Goal: Task Accomplishment & Management: Manage account settings

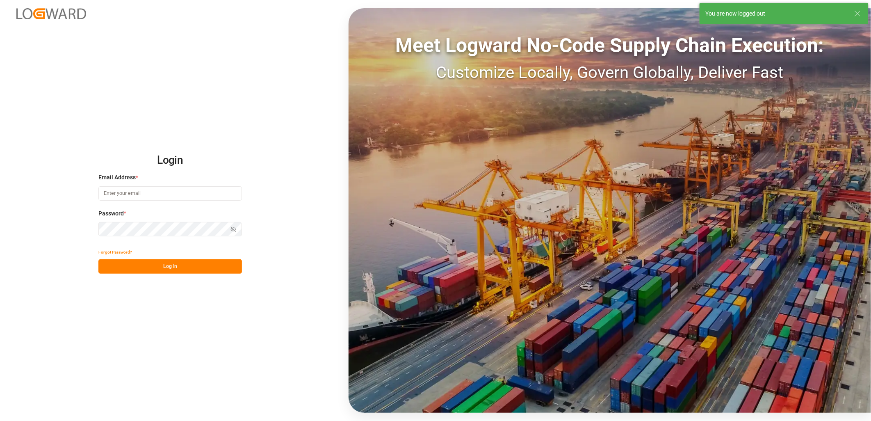
type input "[PERSON_NAME][EMAIL_ADDRESS][PERSON_NAME][DOMAIN_NAME]"
click at [175, 262] on button "Log In" at bounding box center [170, 266] width 144 height 14
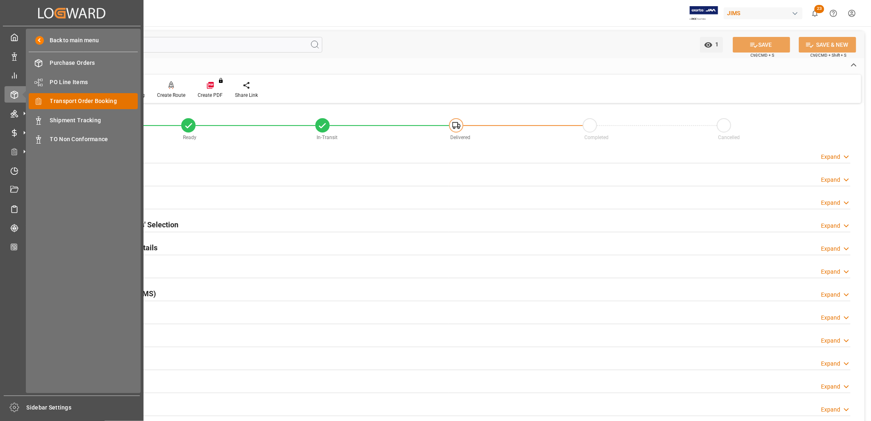
click at [89, 102] on span "Transport Order Booking" at bounding box center [94, 101] width 88 height 9
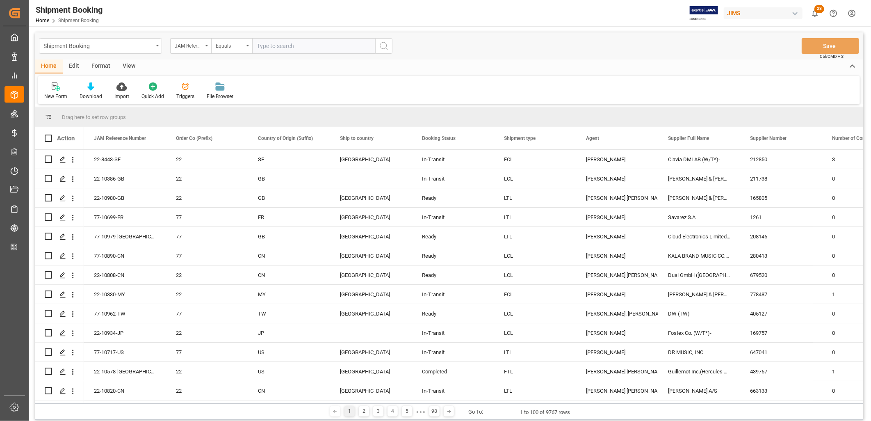
click at [263, 40] on input "text" at bounding box center [313, 46] width 123 height 16
type input "22-9796-ID"
click at [385, 42] on icon "search button" at bounding box center [384, 46] width 10 height 10
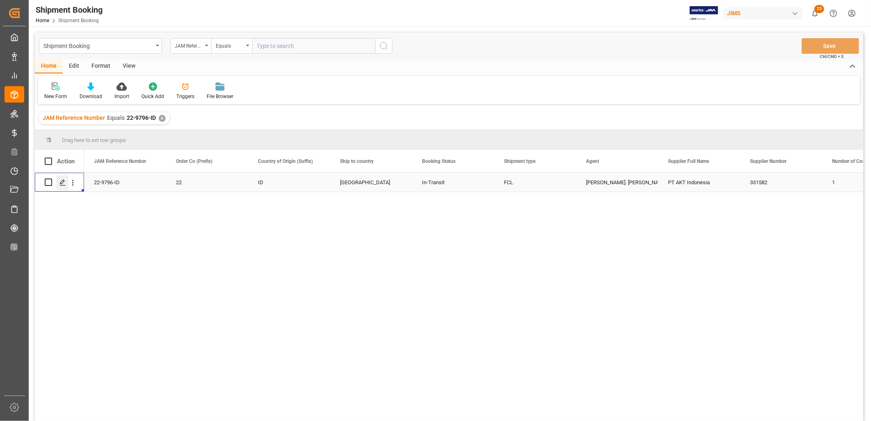
click at [64, 183] on icon "Press SPACE to select this row." at bounding box center [62, 182] width 7 height 7
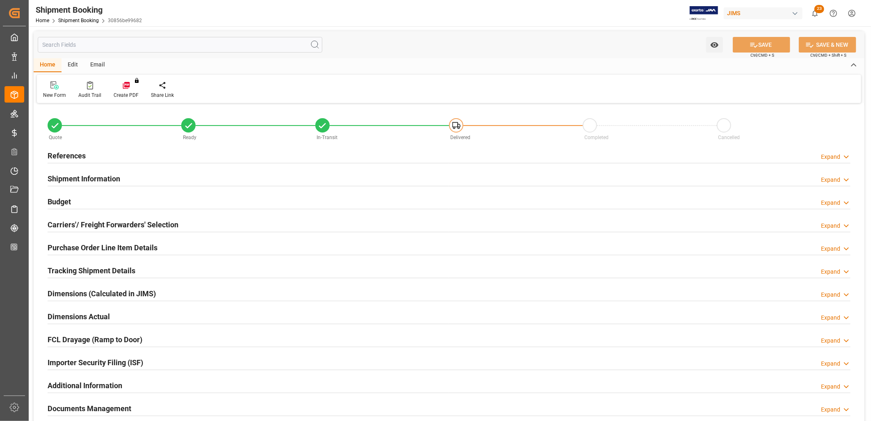
type input "1"
type input "[DATE]"
click at [68, 154] on h2 "References" at bounding box center [67, 155] width 38 height 11
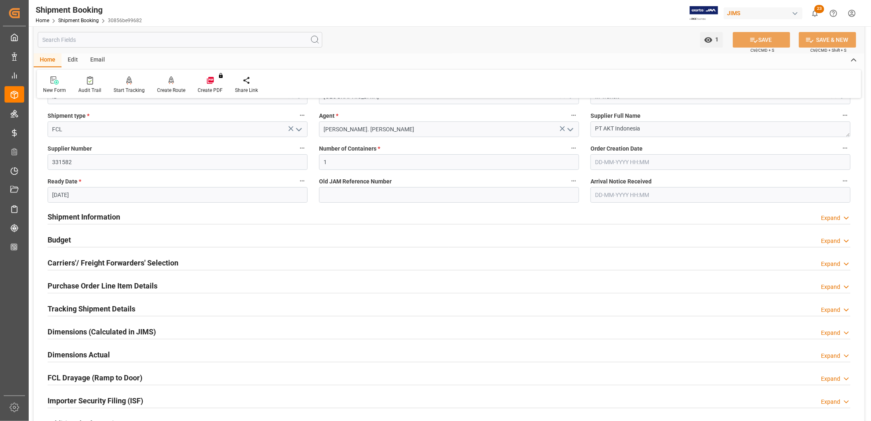
scroll to position [137, 0]
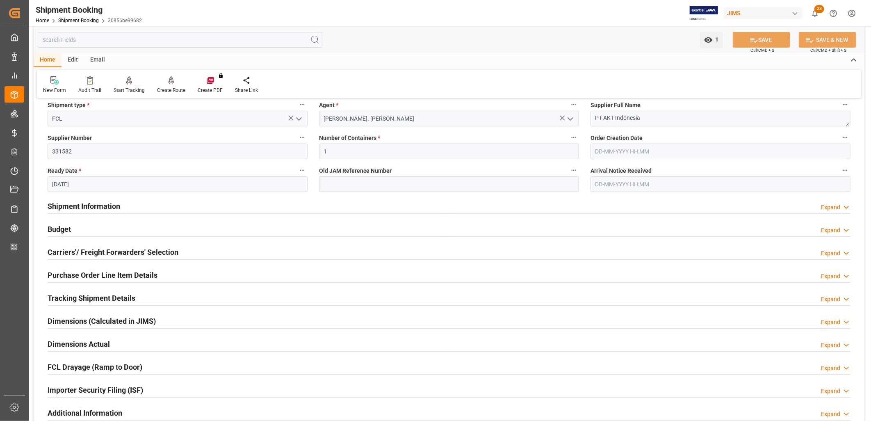
click at [107, 295] on h2 "Tracking Shipment Details" at bounding box center [92, 297] width 88 height 11
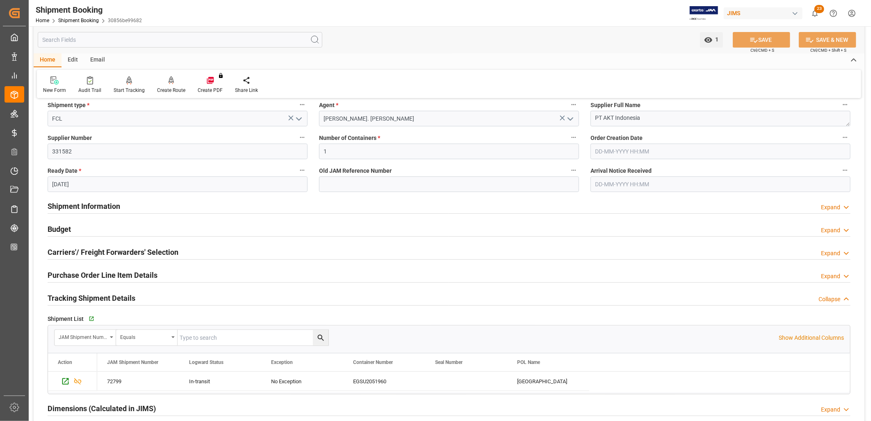
click at [89, 208] on h2 "Shipment Information" at bounding box center [84, 206] width 73 height 11
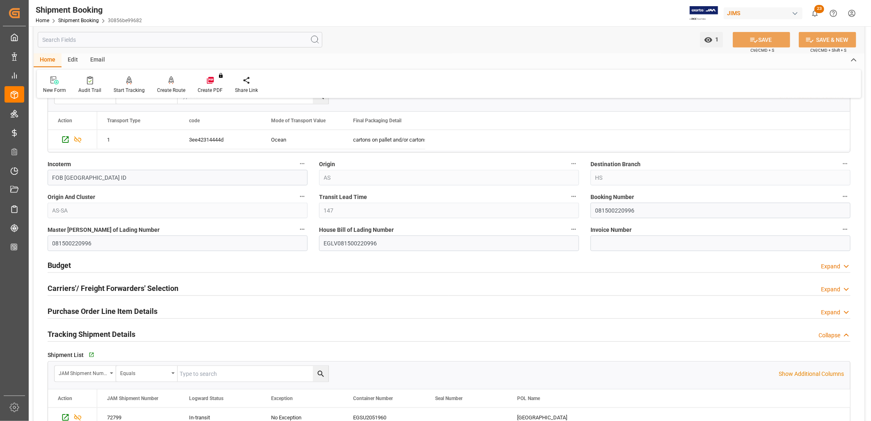
scroll to position [456, 0]
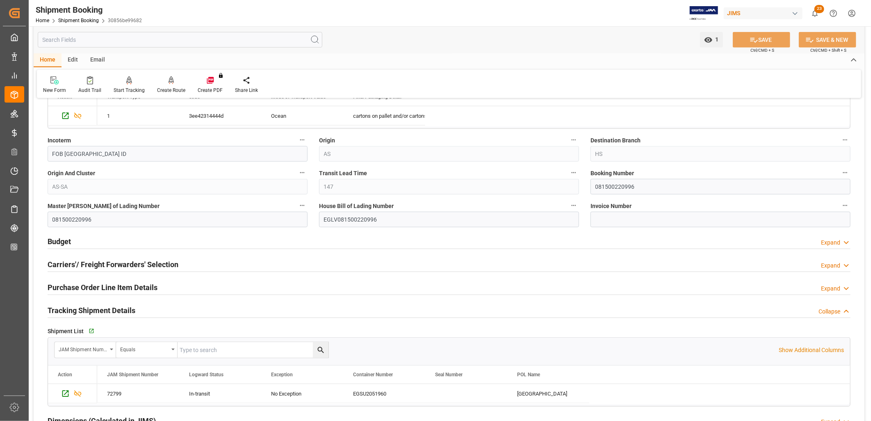
click at [141, 286] on h2 "Purchase Order Line Item Details" at bounding box center [103, 287] width 110 height 11
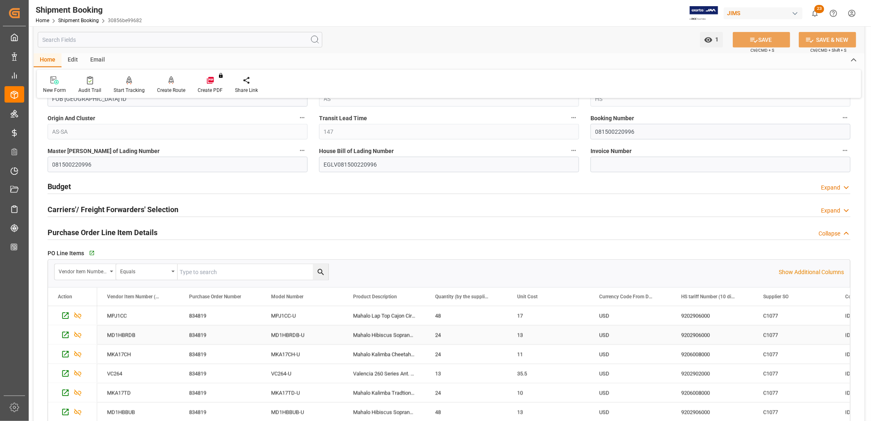
scroll to position [638, 0]
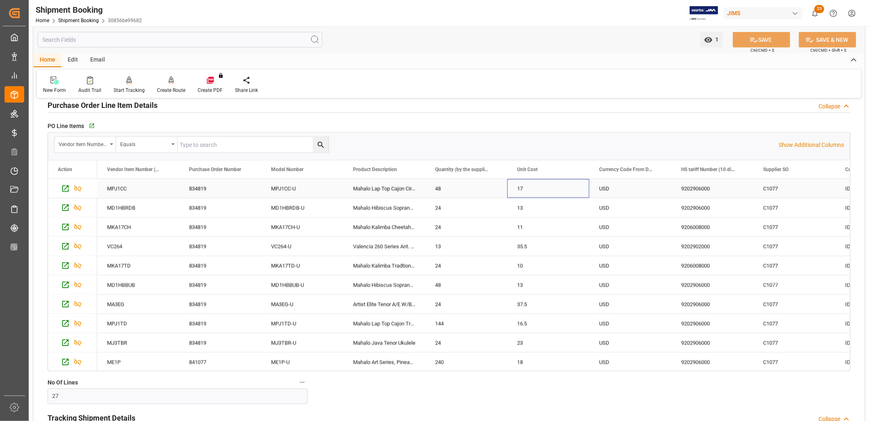
click at [560, 194] on div "17" at bounding box center [548, 188] width 82 height 19
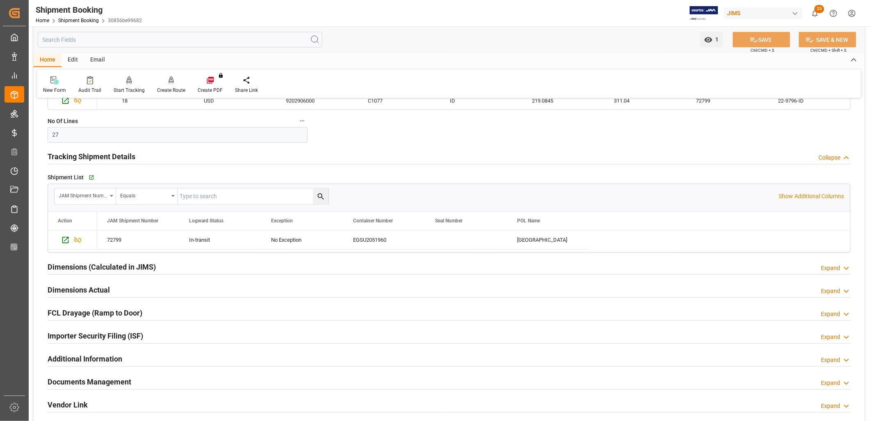
scroll to position [957, 0]
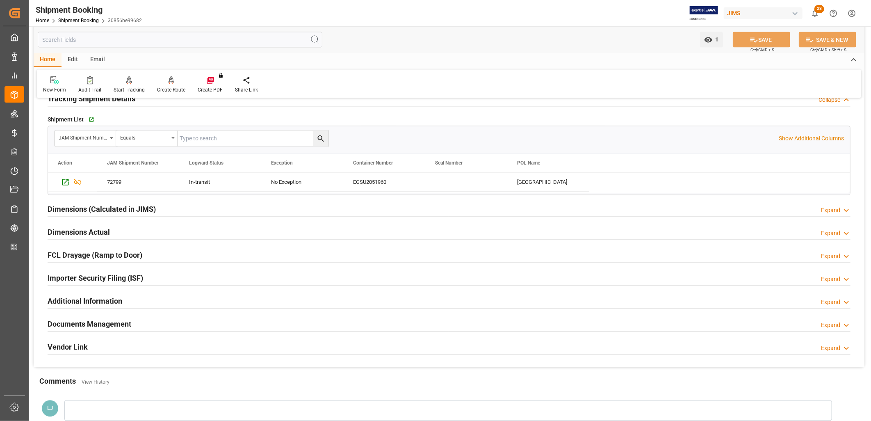
click at [100, 324] on h2 "Documents Management" at bounding box center [90, 324] width 84 height 11
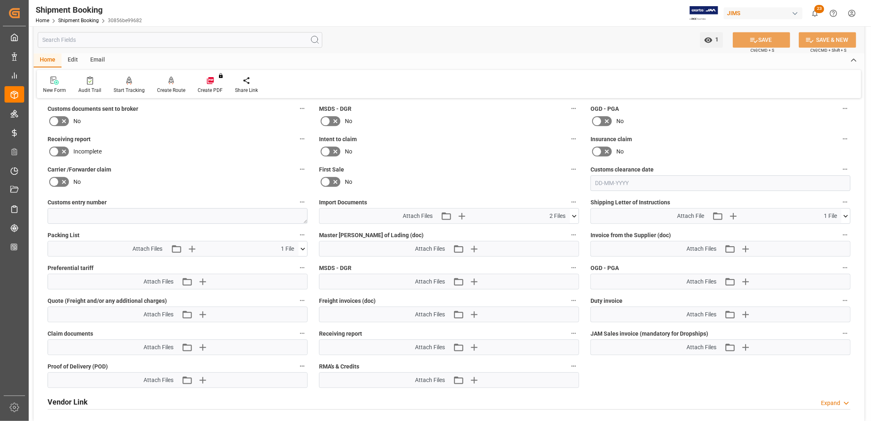
scroll to position [1230, 0]
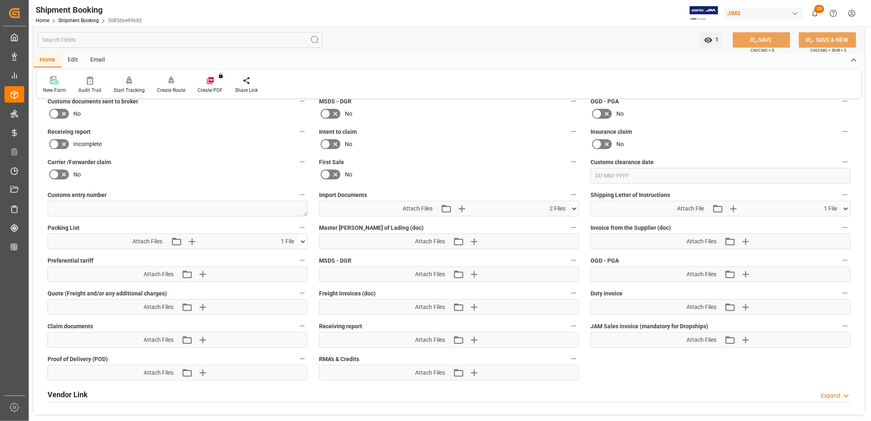
click at [576, 205] on icon at bounding box center [574, 208] width 9 height 9
click at [461, 207] on icon "button" at bounding box center [462, 209] width 8 height 8
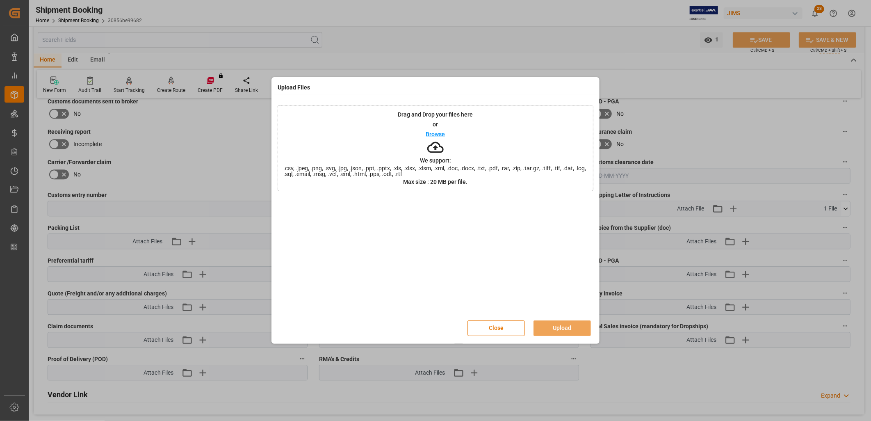
click at [437, 133] on p "Browse" at bounding box center [435, 134] width 19 height 6
click at [573, 324] on button "Upload" at bounding box center [561, 328] width 57 height 16
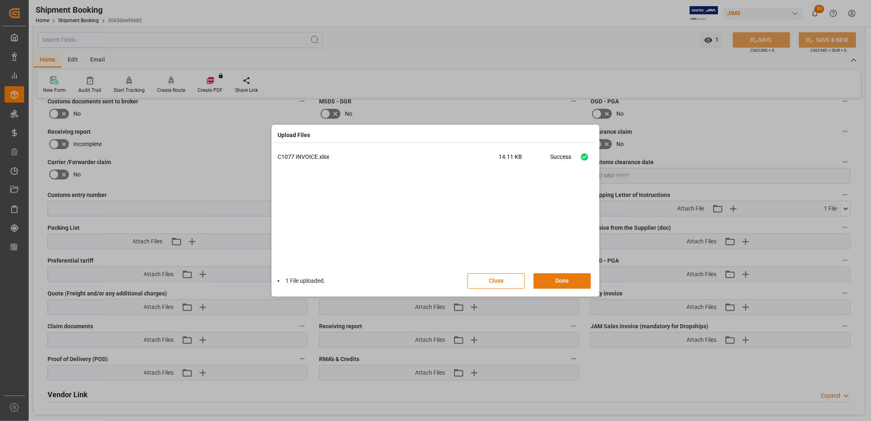
click at [576, 278] on button "Done" at bounding box center [561, 281] width 57 height 16
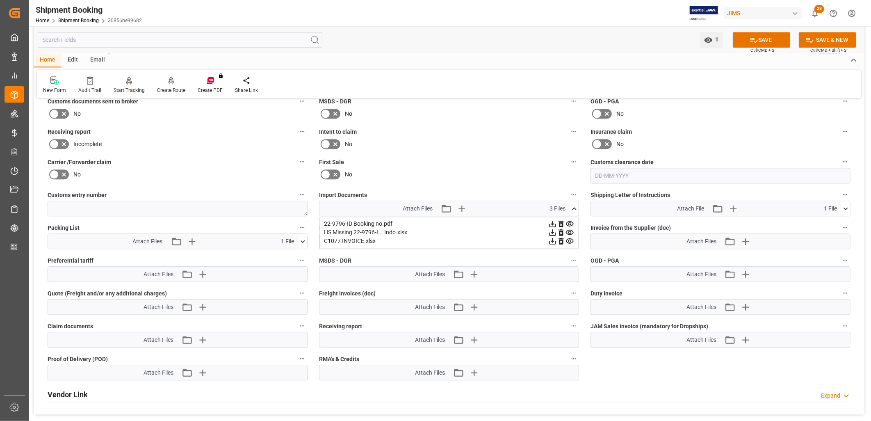
click at [574, 206] on icon at bounding box center [574, 208] width 9 height 9
click at [761, 34] on button "SAVE" at bounding box center [761, 40] width 57 height 16
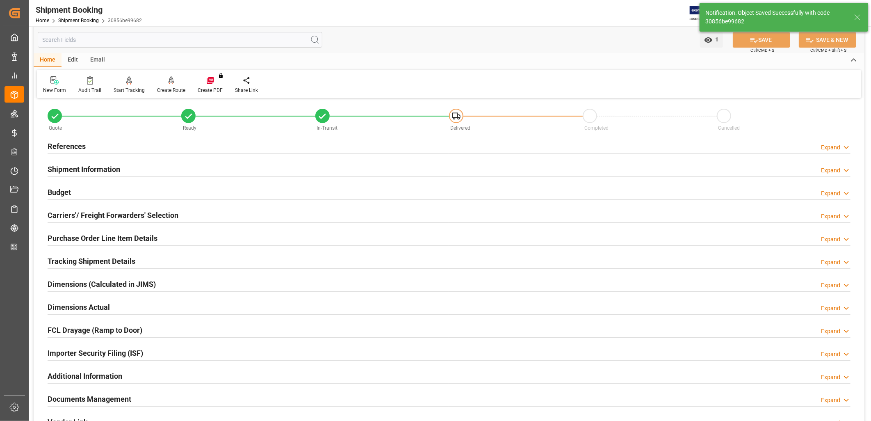
scroll to position [0, 0]
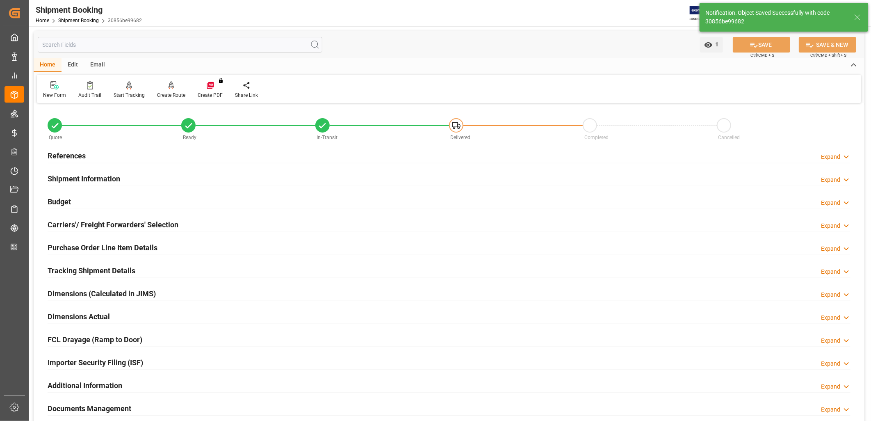
click at [70, 177] on h2 "Shipment Information" at bounding box center [84, 178] width 73 height 11
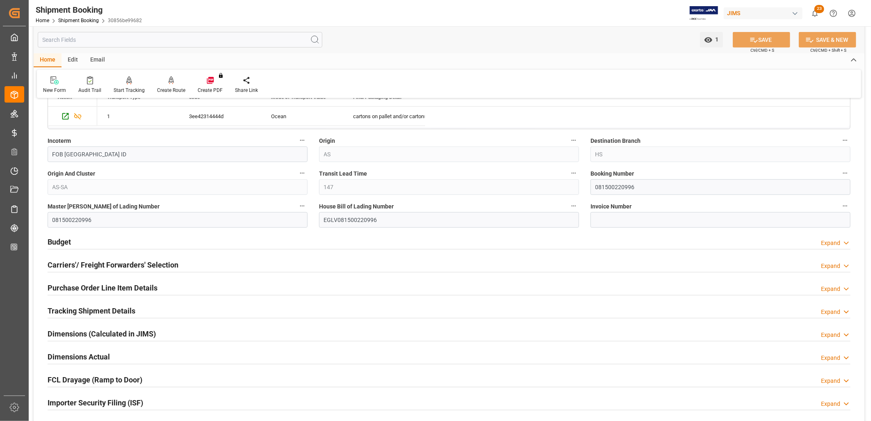
scroll to position [319, 0]
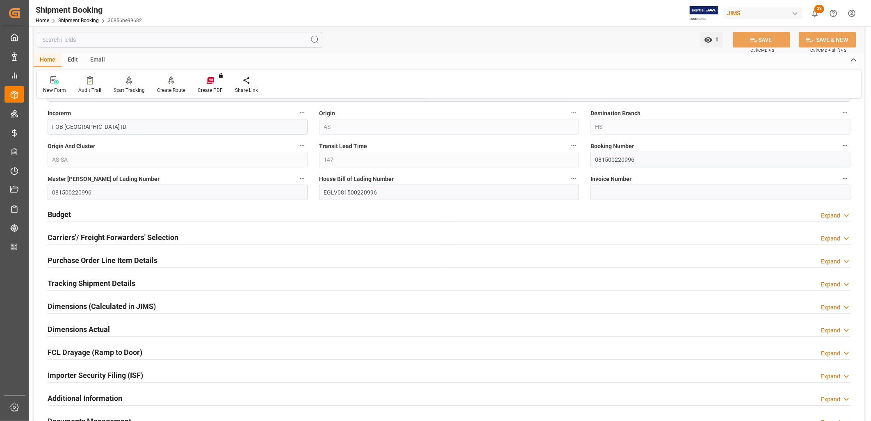
click at [99, 278] on h2 "Tracking Shipment Details" at bounding box center [92, 283] width 88 height 11
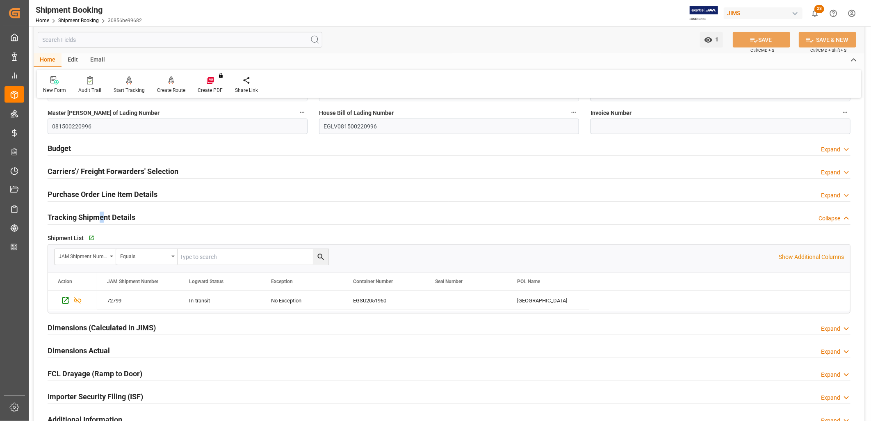
scroll to position [501, 0]
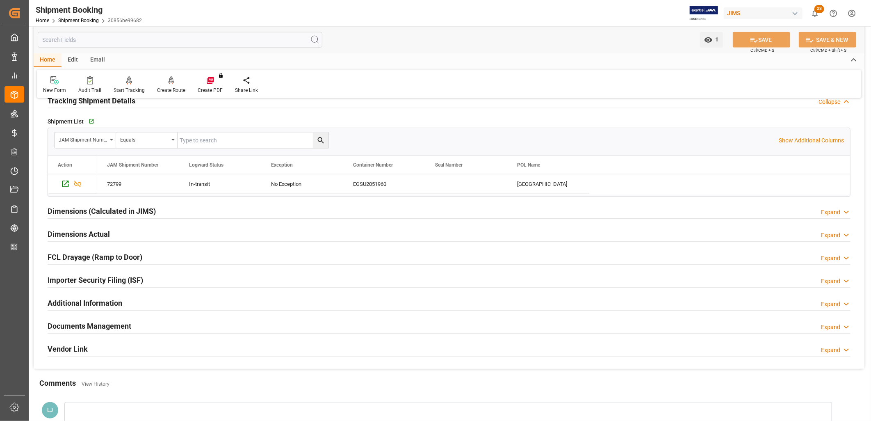
click at [124, 325] on h2 "Documents Management" at bounding box center [90, 325] width 84 height 11
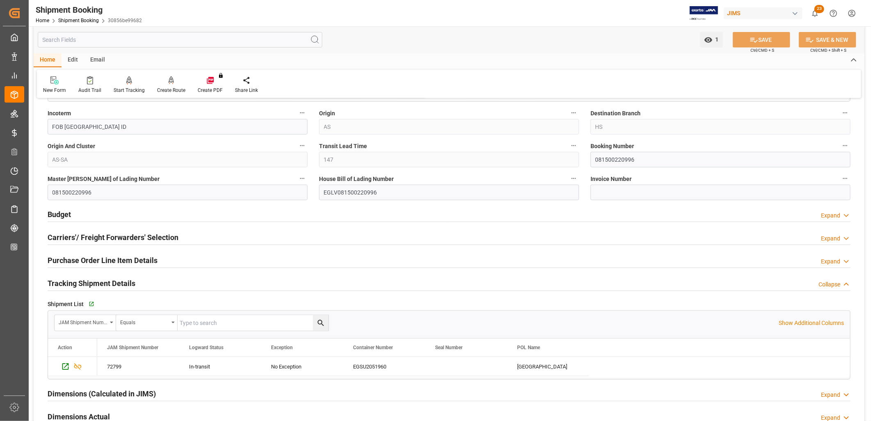
scroll to position [364, 0]
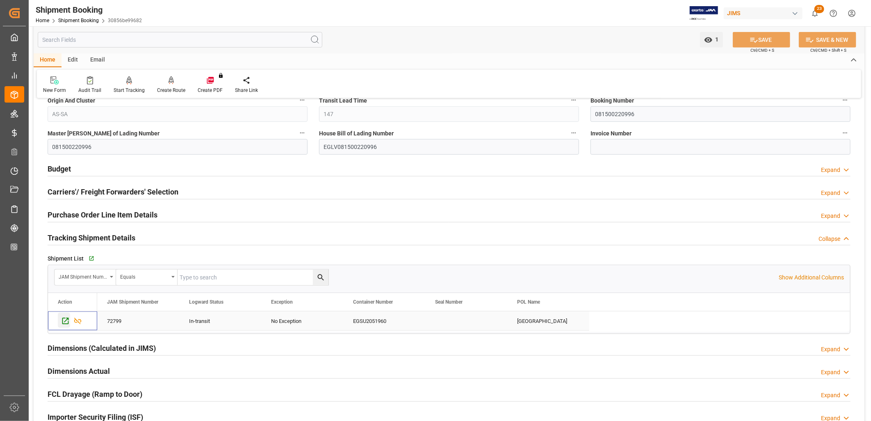
click at [65, 319] on icon "Press SPACE to select this row." at bounding box center [65, 321] width 9 height 9
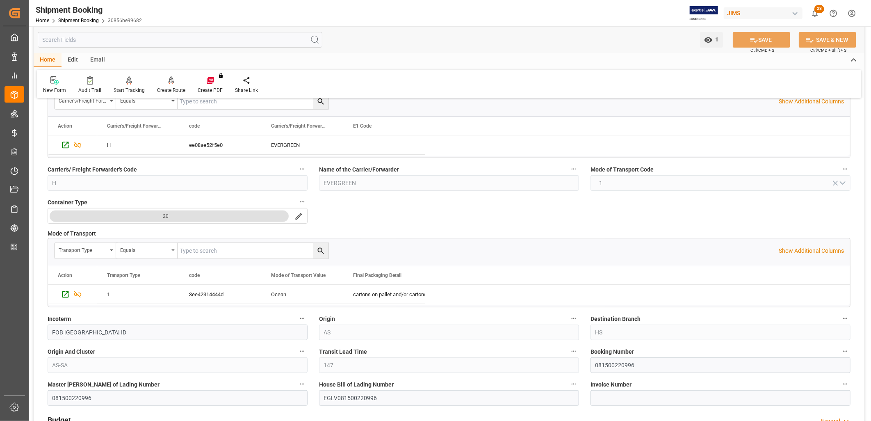
scroll to position [0, 0]
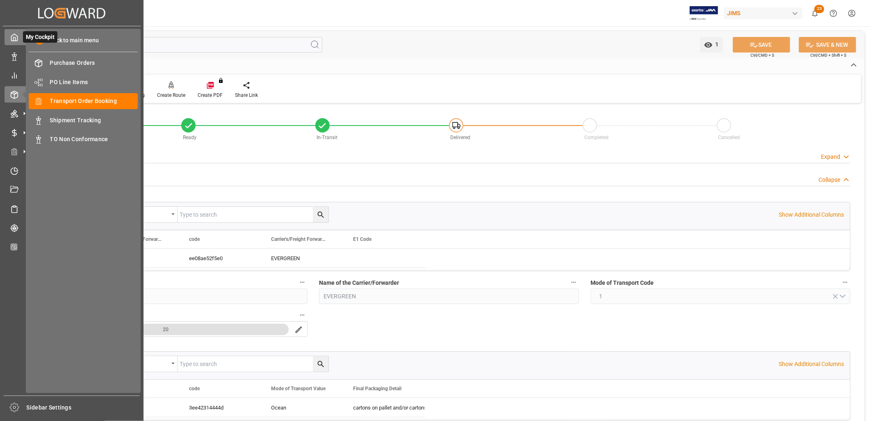
click at [11, 38] on icon at bounding box center [14, 37] width 8 height 8
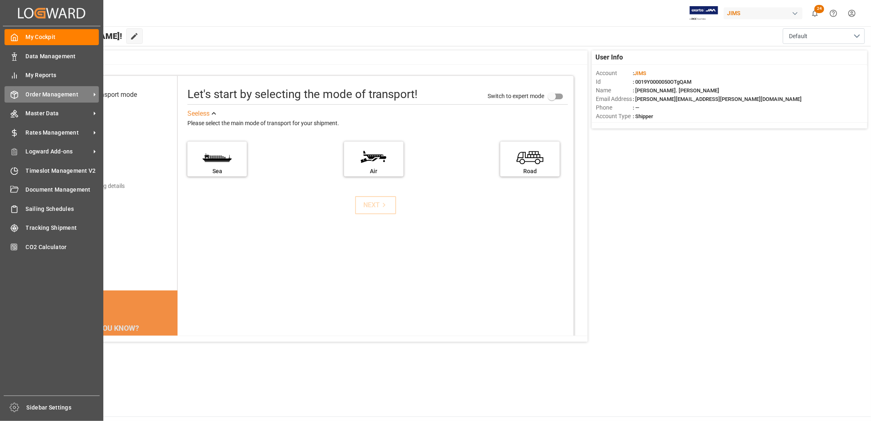
click at [56, 93] on span "Order Management" at bounding box center [58, 94] width 65 height 9
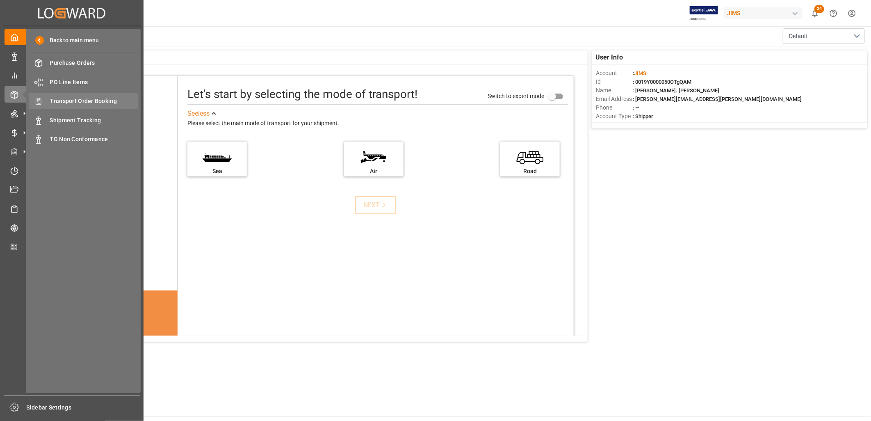
click at [81, 101] on span "Transport Order Booking" at bounding box center [94, 101] width 88 height 9
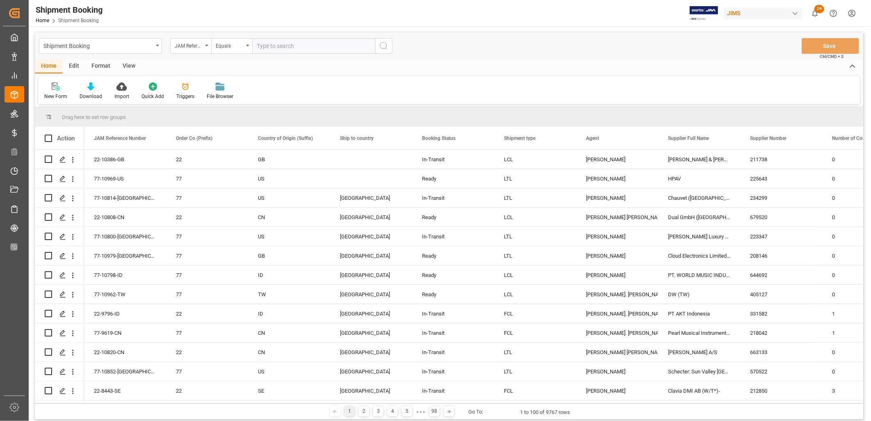
click at [260, 46] on input "text" at bounding box center [313, 46] width 123 height 16
type input "77-10644-CN"
click at [382, 44] on icon "search button" at bounding box center [384, 46] width 10 height 10
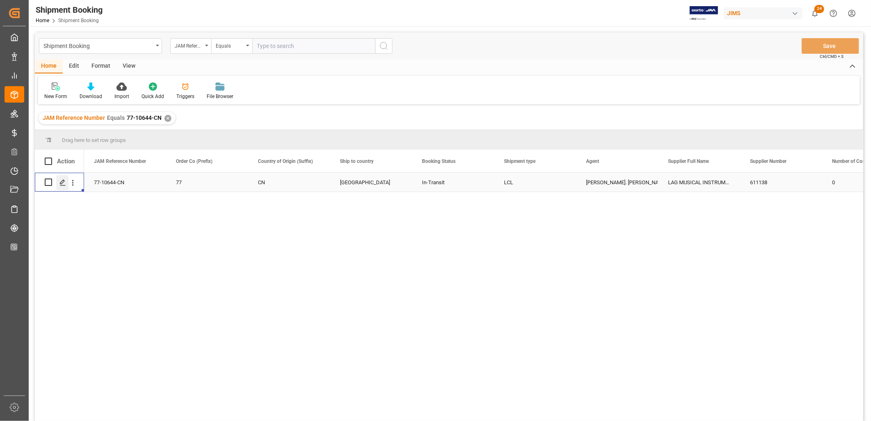
click at [61, 183] on icon "Press SPACE to select this row." at bounding box center [62, 182] width 7 height 7
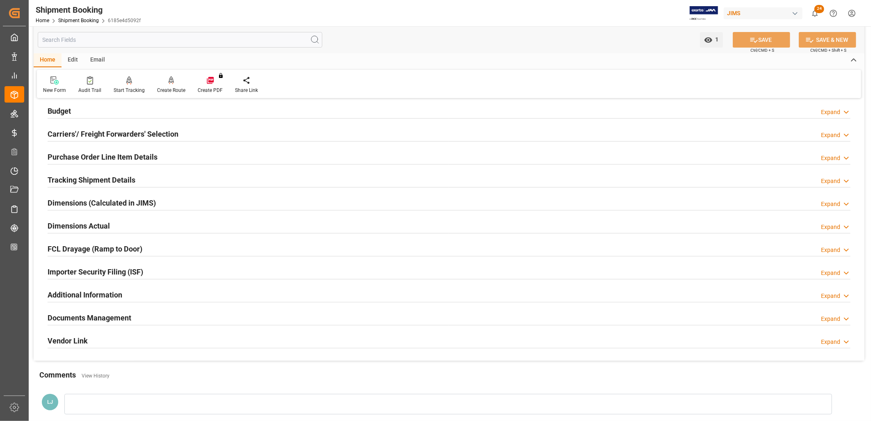
scroll to position [91, 0]
click at [102, 318] on h2 "Documents Management" at bounding box center [90, 317] width 84 height 11
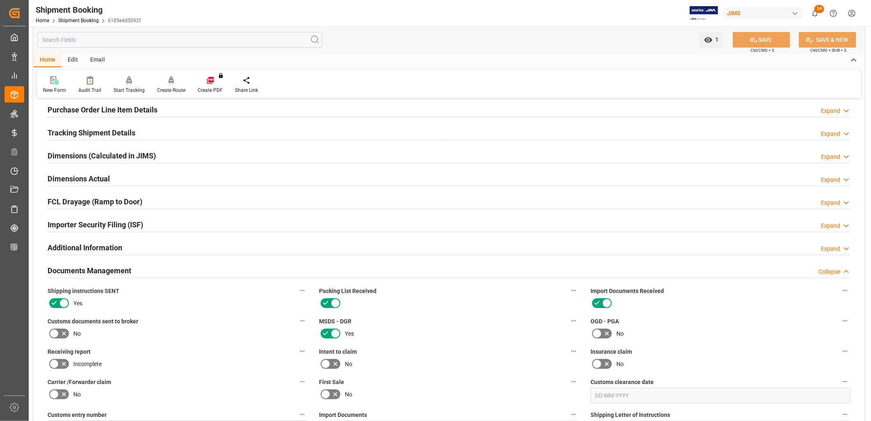
scroll to position [273, 0]
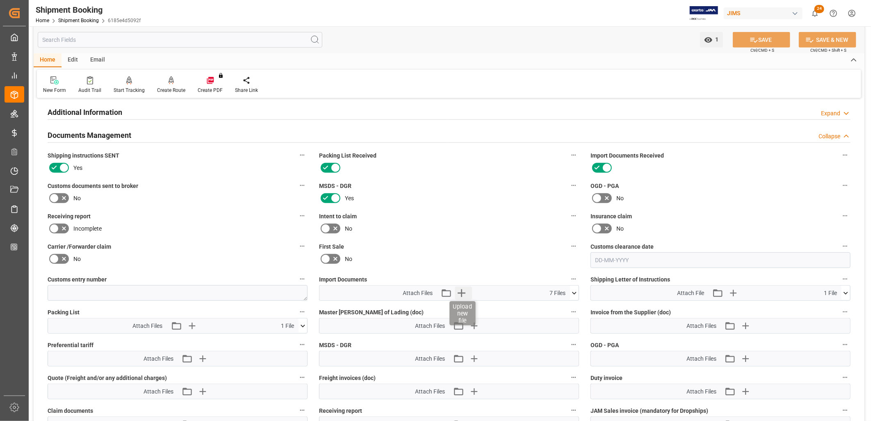
click at [461, 286] on icon "button" at bounding box center [461, 292] width 13 height 13
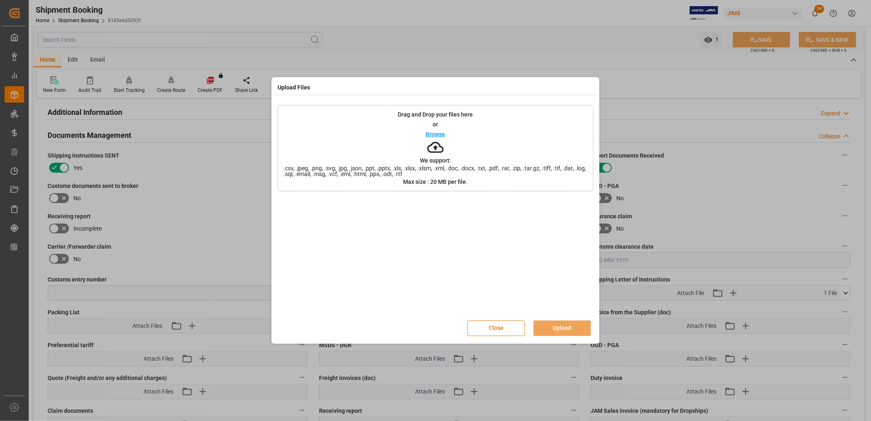
click at [432, 132] on p "Browse" at bounding box center [435, 134] width 19 height 6
click at [567, 328] on button "Upload" at bounding box center [561, 328] width 57 height 16
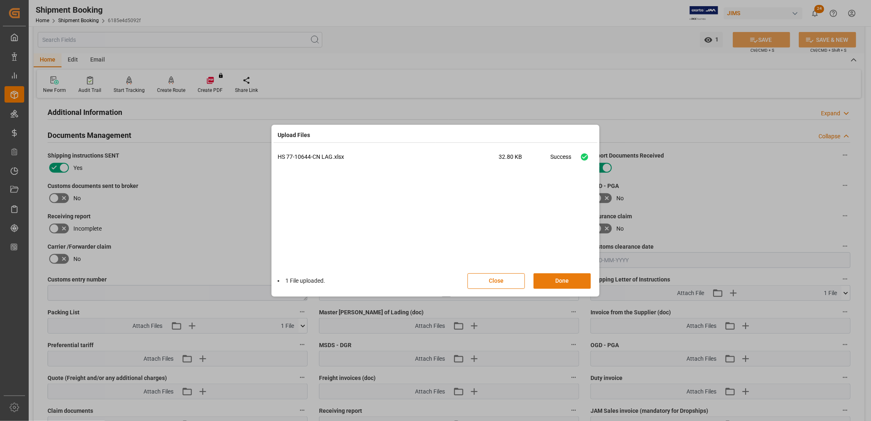
click at [564, 279] on button "Done" at bounding box center [561, 281] width 57 height 16
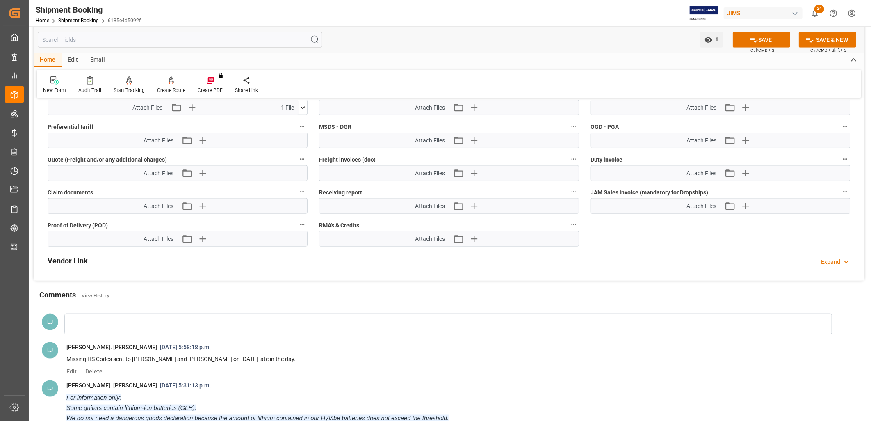
scroll to position [547, 0]
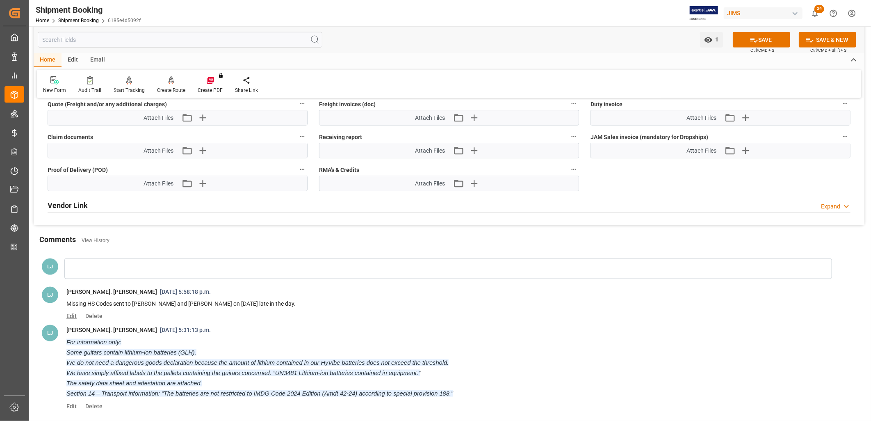
click at [72, 314] on span "Edit" at bounding box center [74, 315] width 16 height 7
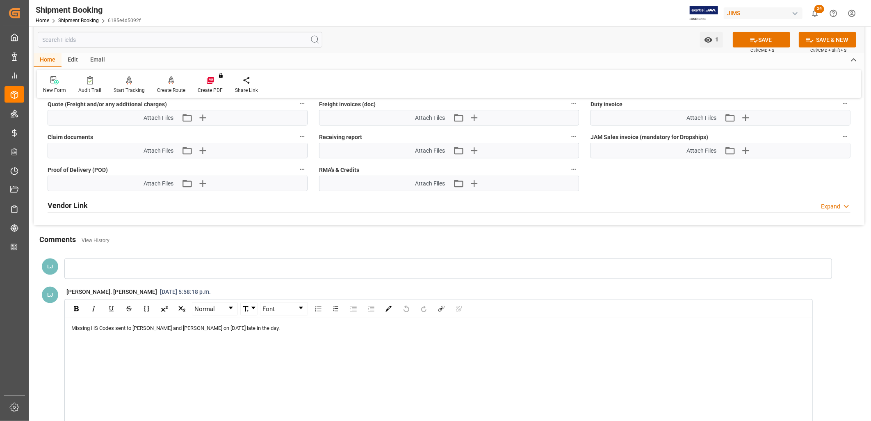
click at [239, 325] on div "Missing HS Codes sent to [PERSON_NAME] and [PERSON_NAME] on [DATE] late in the …" at bounding box center [438, 328] width 735 height 8
click at [251, 325] on span "Missing HS Codes sent to [PERSON_NAME] and [PERSON_NAME] on [DATE] late in the …" at bounding box center [205, 328] width 268 height 6
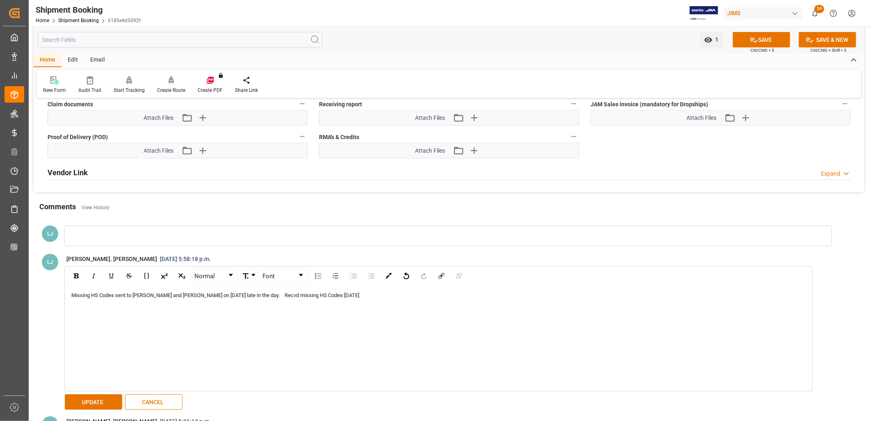
scroll to position [638, 0]
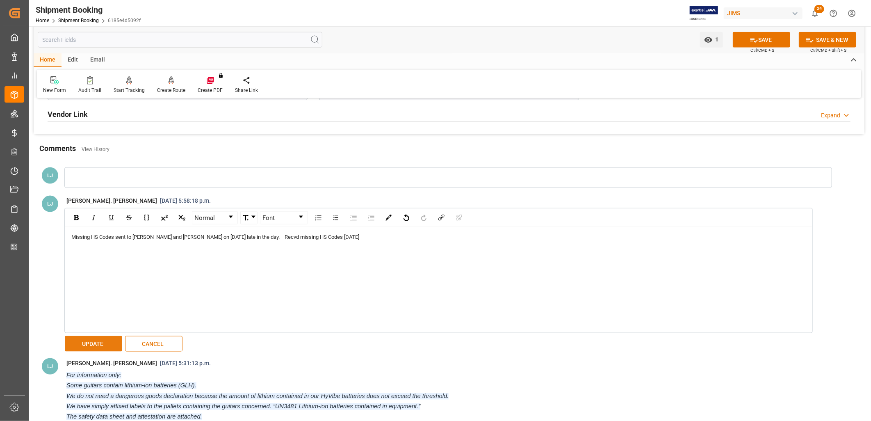
click at [92, 340] on button "UPDATE" at bounding box center [93, 344] width 57 height 16
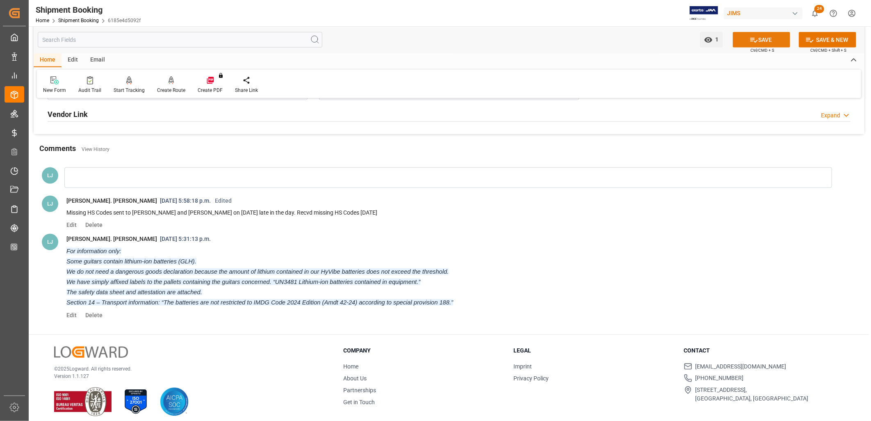
click at [751, 38] on icon at bounding box center [753, 40] width 7 height 5
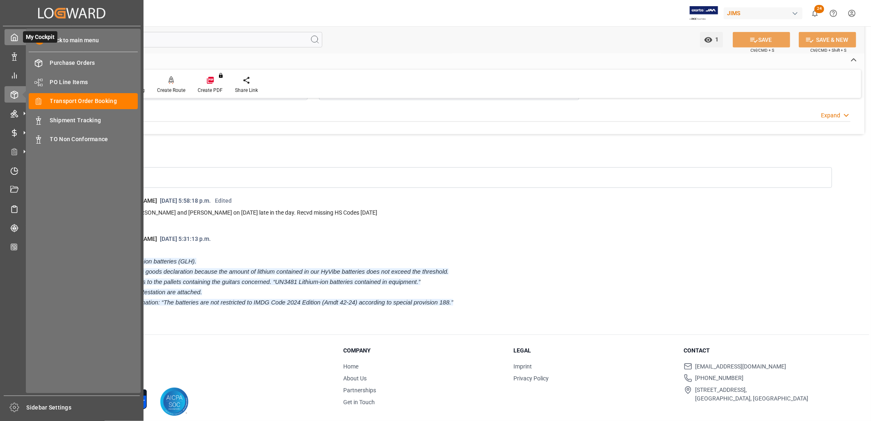
click at [11, 37] on icon at bounding box center [14, 37] width 8 height 8
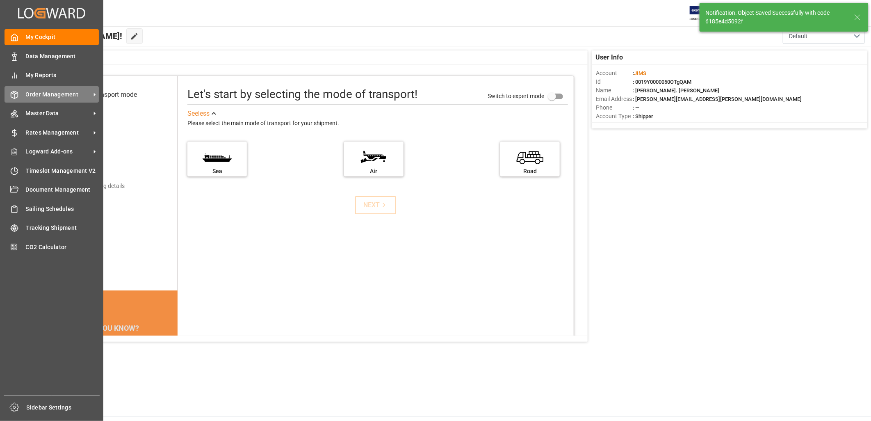
click at [63, 94] on span "Order Management" at bounding box center [58, 94] width 65 height 9
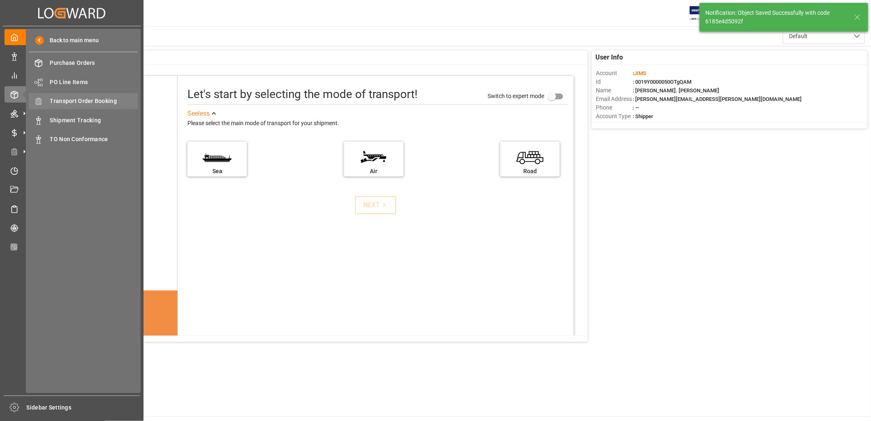
click at [77, 98] on span "Transport Order Booking" at bounding box center [94, 101] width 88 height 9
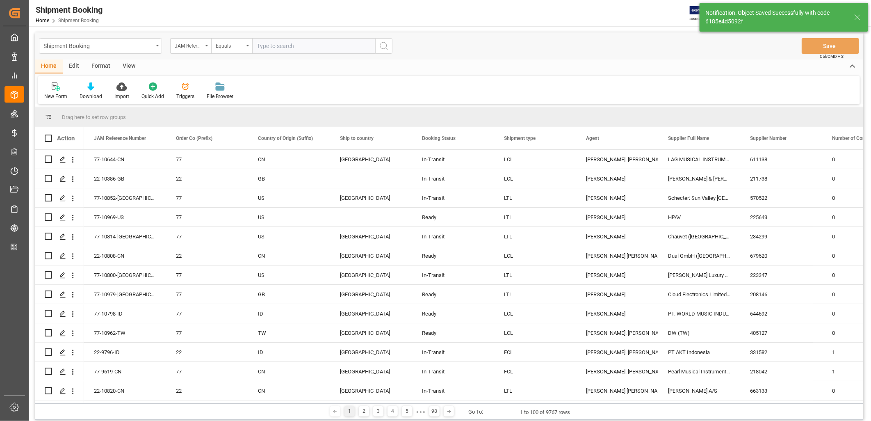
click at [260, 43] on input "text" at bounding box center [313, 46] width 123 height 16
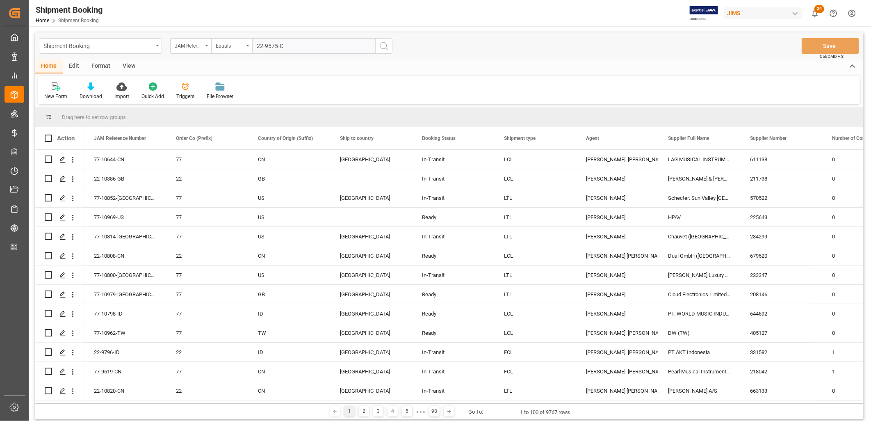
type input "22-9575-CN"
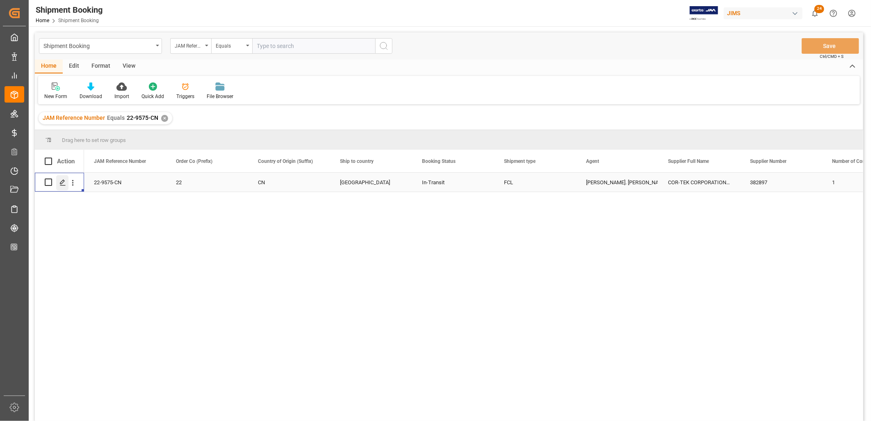
click at [62, 184] on icon "Press SPACE to select this row." at bounding box center [62, 182] width 7 height 7
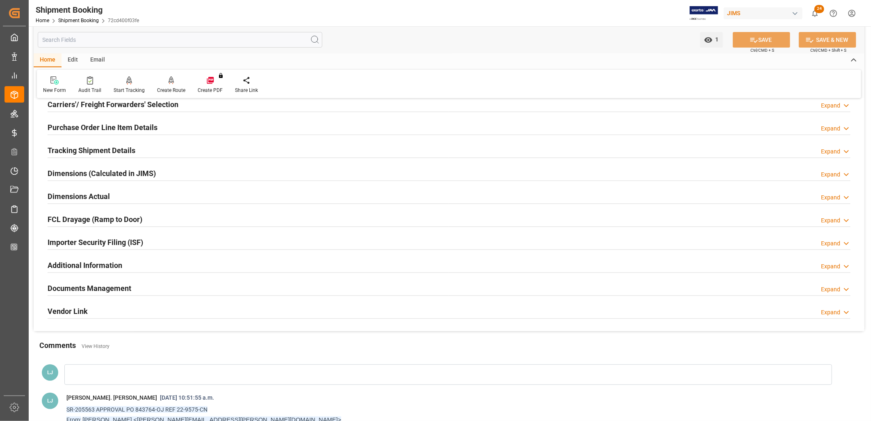
scroll to position [137, 0]
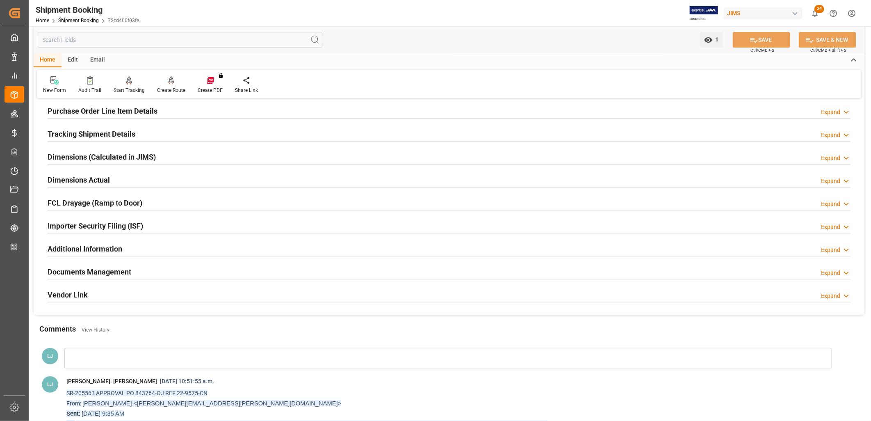
click at [112, 273] on h2 "Documents Management" at bounding box center [90, 271] width 84 height 11
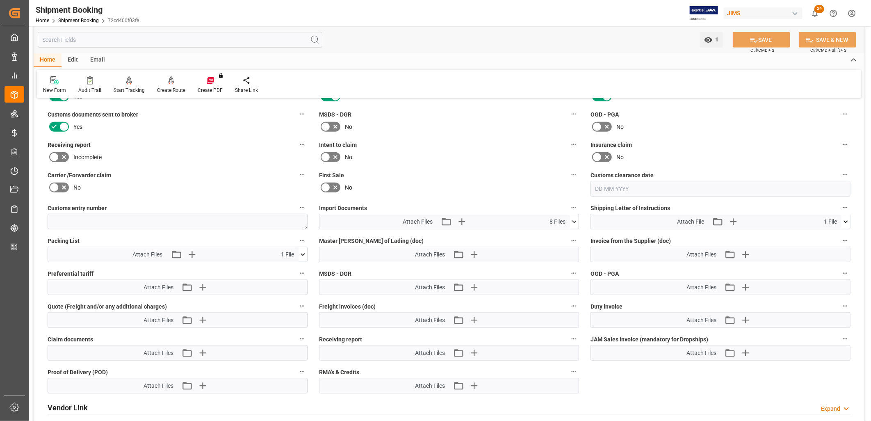
scroll to position [364, 0]
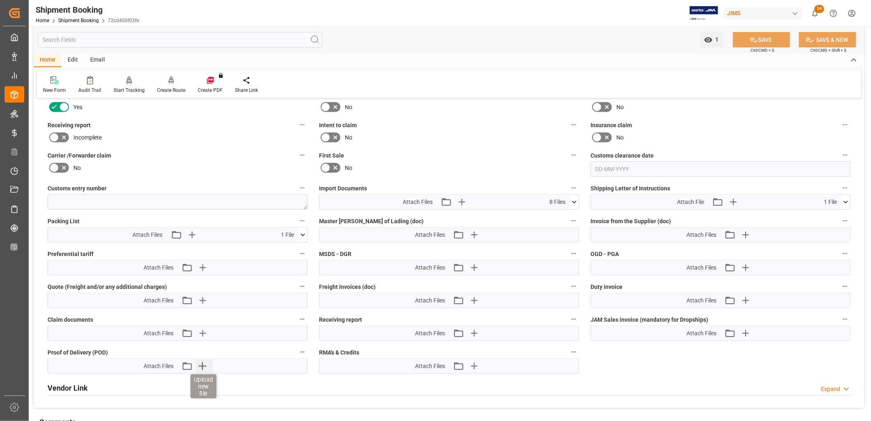
click at [203, 363] on icon "button" at bounding box center [202, 366] width 8 height 8
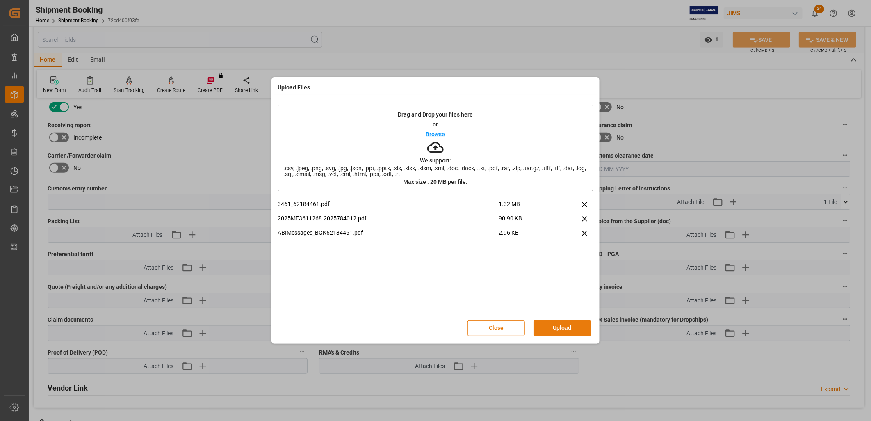
click at [570, 329] on button "Upload" at bounding box center [561, 328] width 57 height 16
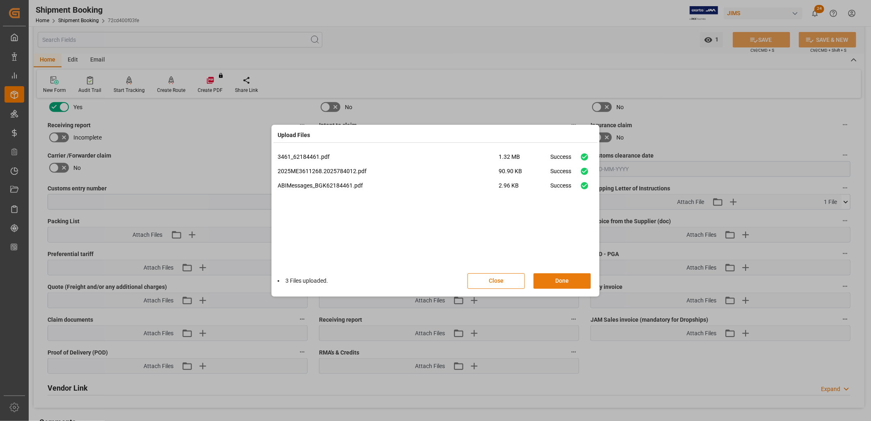
click at [570, 278] on button "Done" at bounding box center [561, 281] width 57 height 16
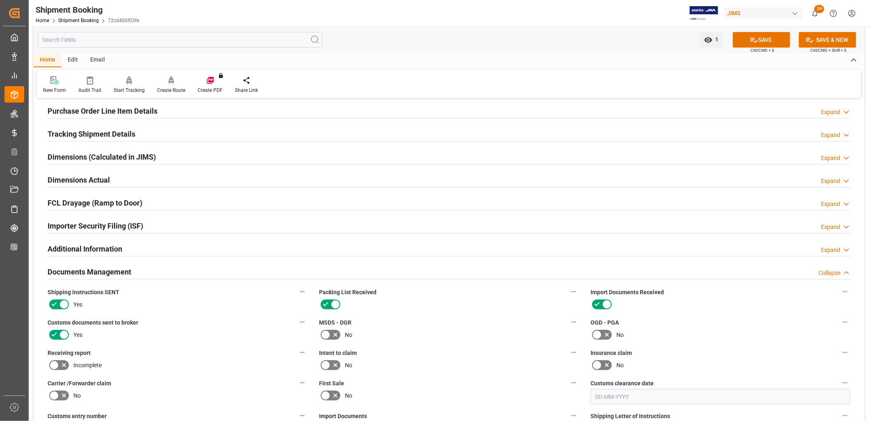
scroll to position [0, 0]
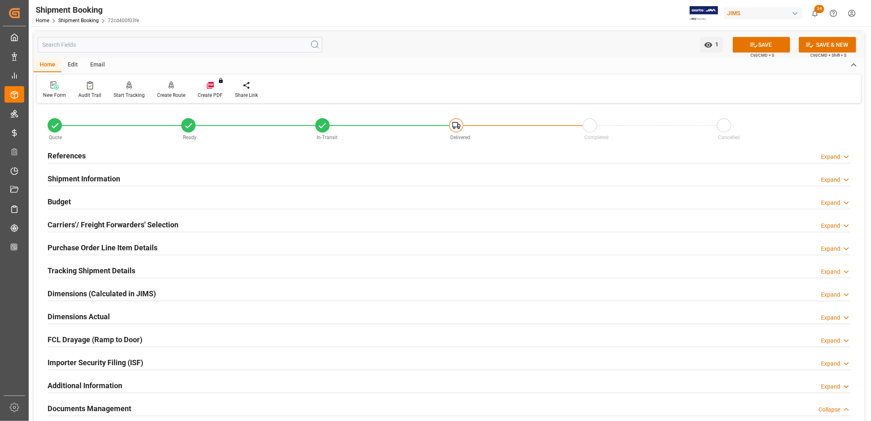
click at [76, 153] on h2 "References" at bounding box center [67, 155] width 38 height 11
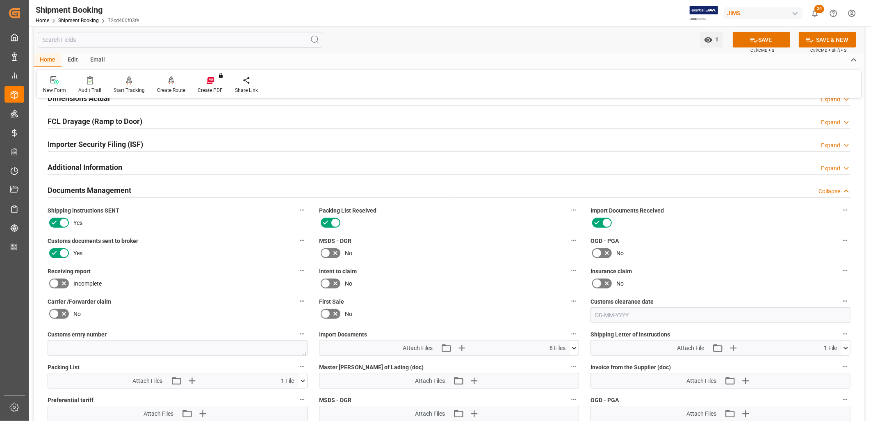
scroll to position [501, 0]
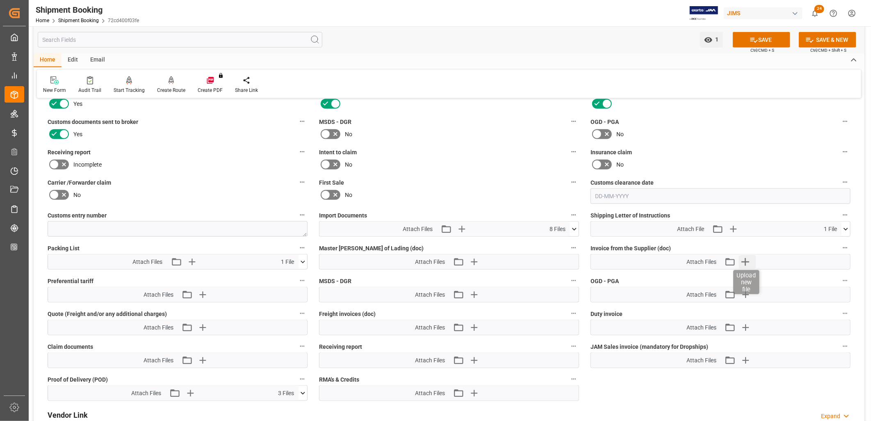
click at [745, 258] on icon "button" at bounding box center [745, 262] width 8 height 8
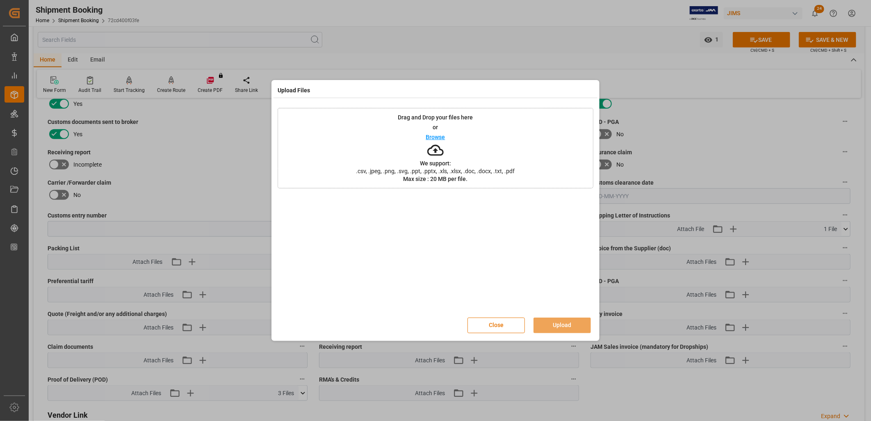
click at [439, 139] on p "Browse" at bounding box center [435, 137] width 19 height 6
click at [556, 321] on button "Upload" at bounding box center [561, 325] width 57 height 16
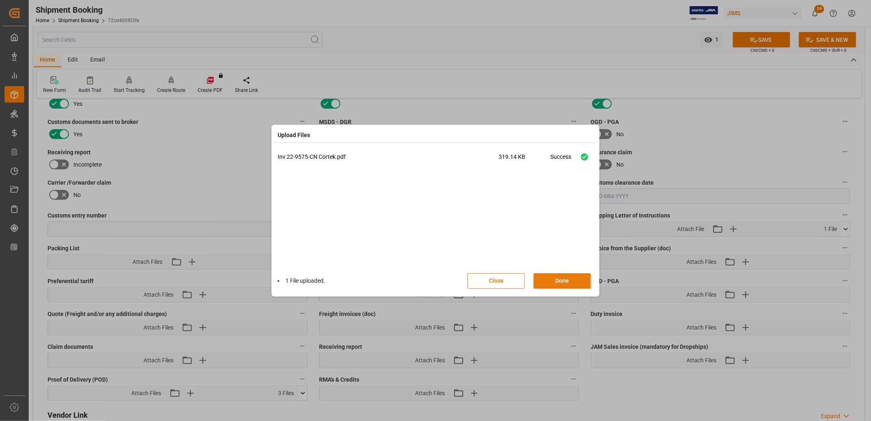
click at [567, 280] on button "Done" at bounding box center [561, 281] width 57 height 16
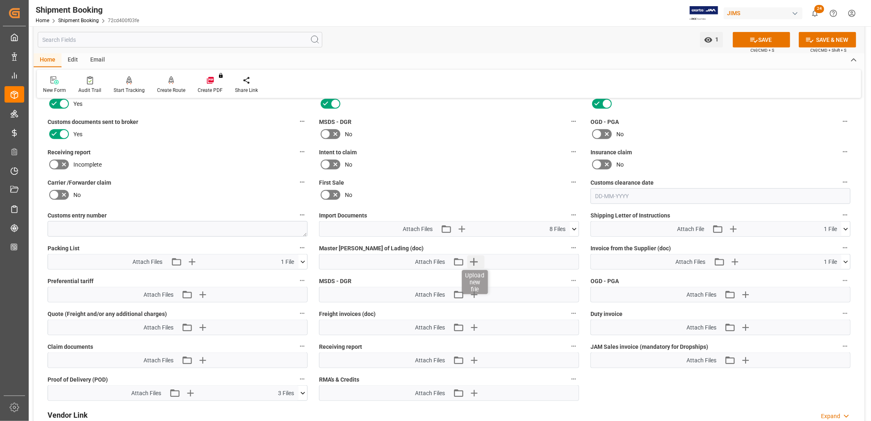
click at [475, 257] on icon "button" at bounding box center [473, 261] width 13 height 13
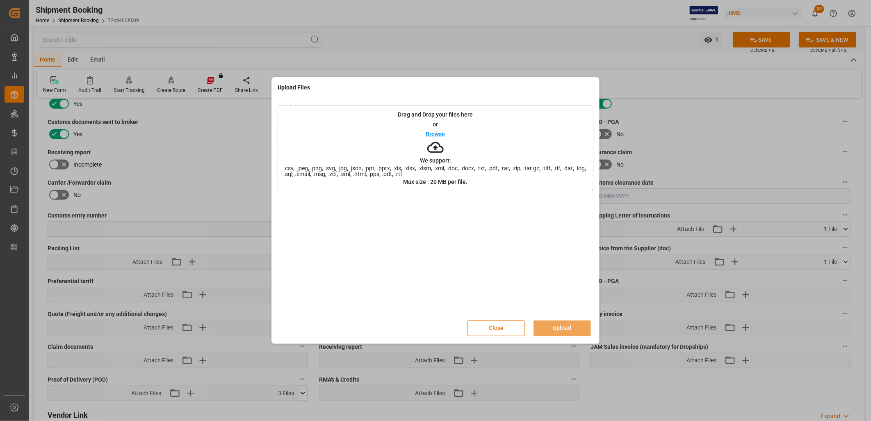
click at [431, 137] on p "Browse" at bounding box center [435, 134] width 19 height 6
click at [556, 331] on button "Upload" at bounding box center [561, 328] width 57 height 16
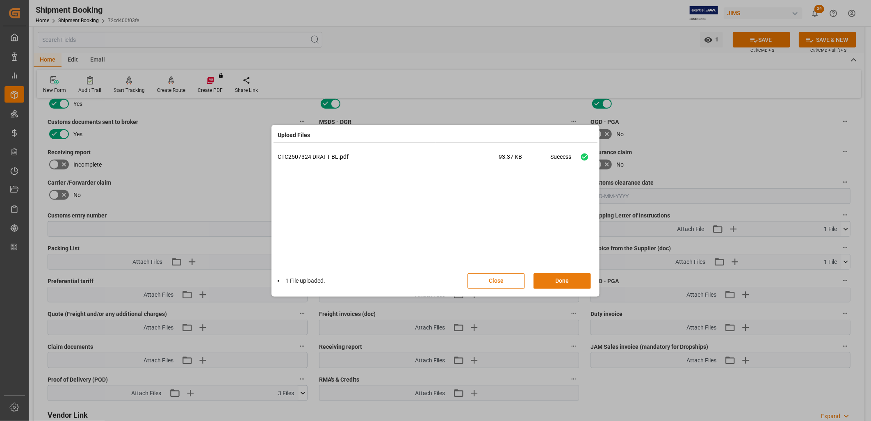
click at [577, 280] on button "Done" at bounding box center [561, 281] width 57 height 16
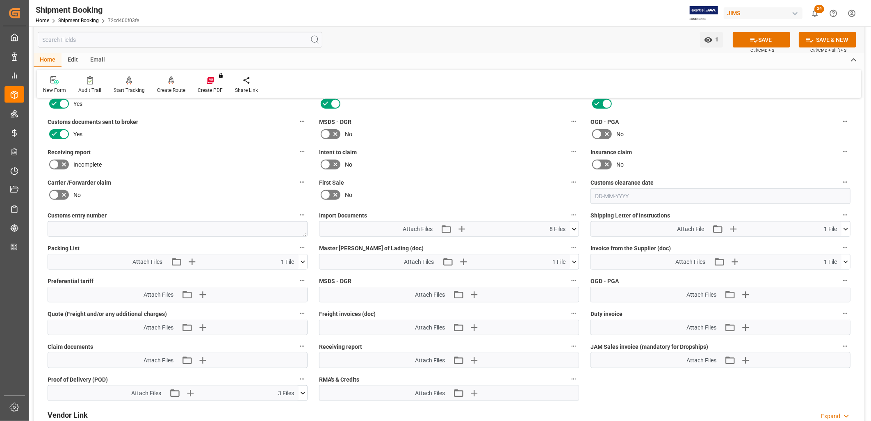
click at [576, 226] on icon at bounding box center [574, 229] width 9 height 9
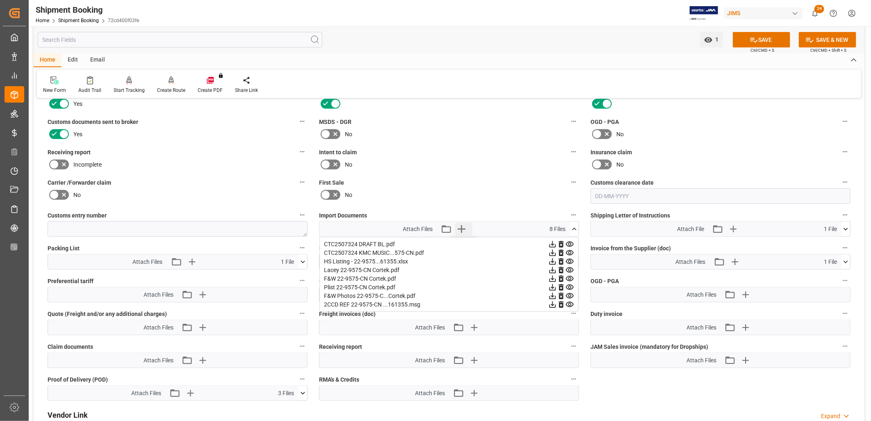
click at [463, 224] on icon "button" at bounding box center [461, 228] width 13 height 13
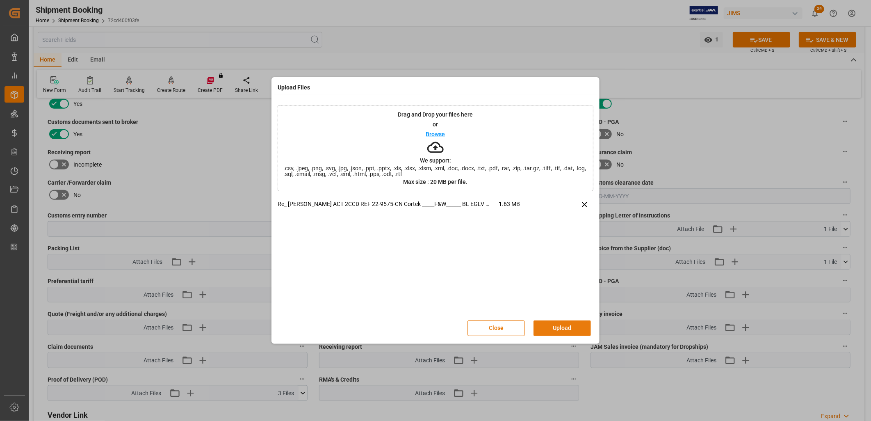
click at [571, 325] on button "Upload" at bounding box center [561, 328] width 57 height 16
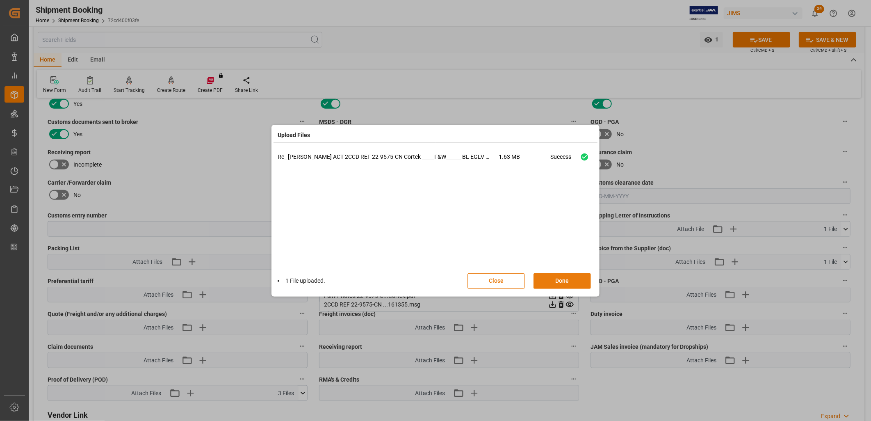
click at [566, 279] on button "Done" at bounding box center [561, 281] width 57 height 16
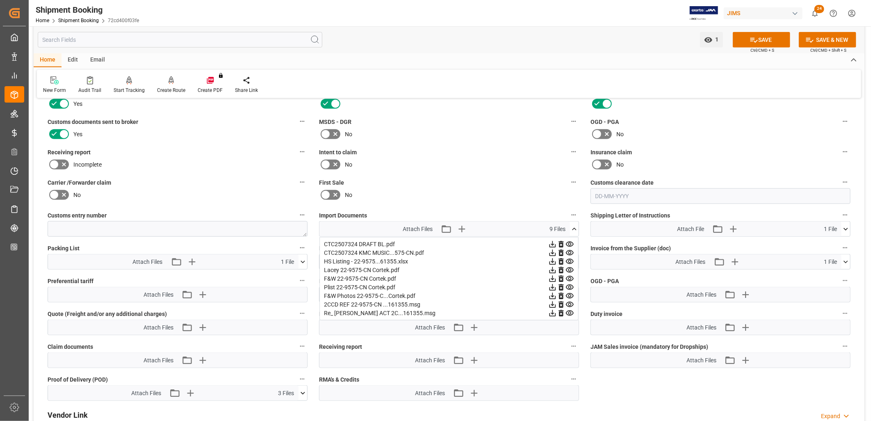
click at [572, 225] on icon at bounding box center [574, 229] width 9 height 9
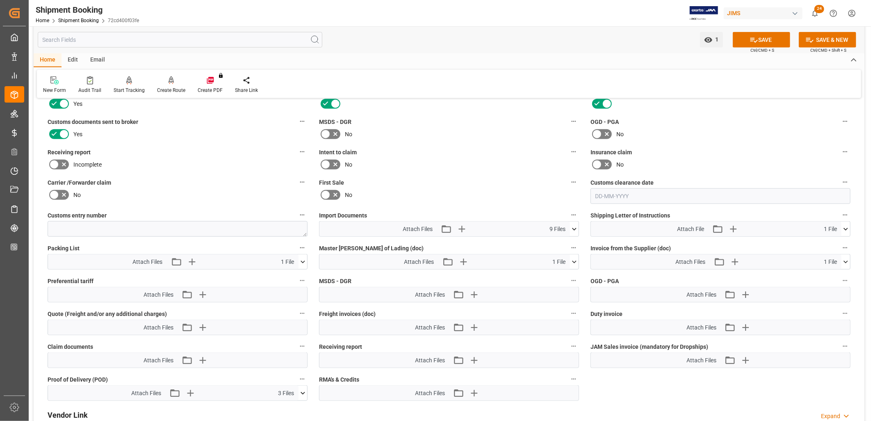
click at [458, 174] on div "First Sale No" at bounding box center [448, 190] width 271 height 33
click at [55, 223] on textarea at bounding box center [178, 229] width 260 height 16
type textarea "62184461"
click at [772, 42] on button "SAVE" at bounding box center [761, 40] width 57 height 16
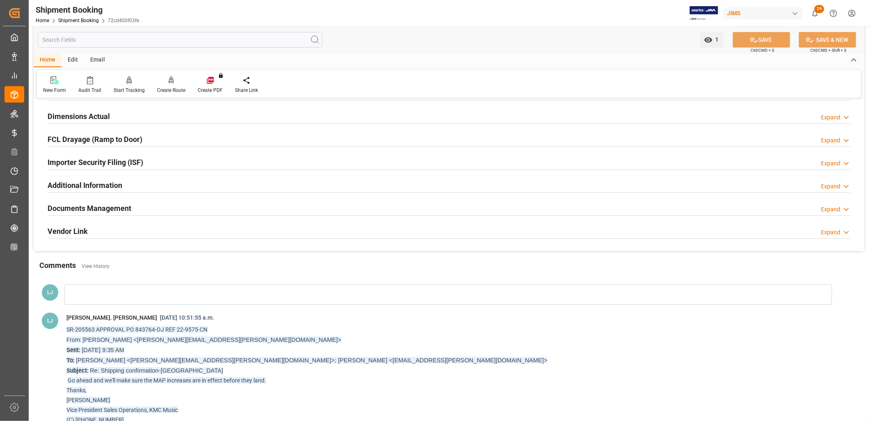
scroll to position [0, 0]
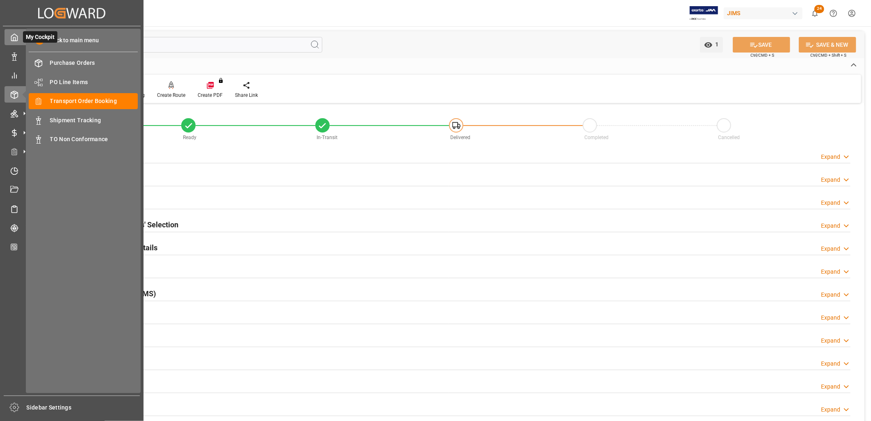
click at [17, 33] on icon at bounding box center [14, 37] width 8 height 8
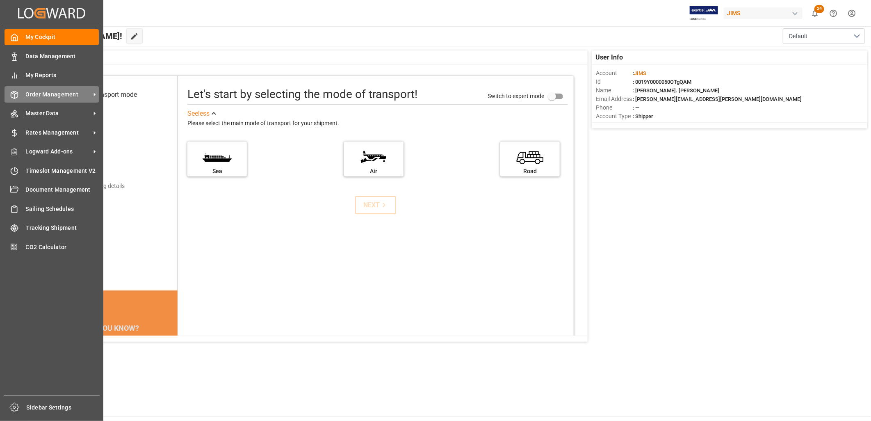
click at [42, 92] on span "Order Management" at bounding box center [58, 94] width 65 height 9
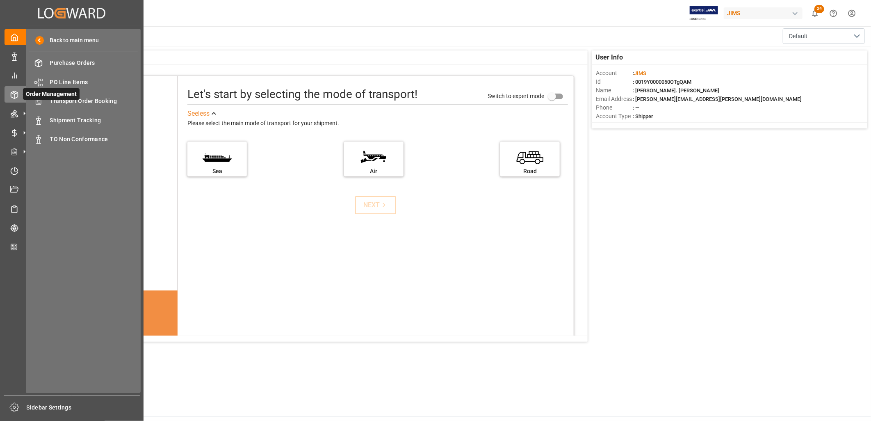
click at [75, 96] on span "Order Management" at bounding box center [51, 93] width 57 height 11
click at [84, 99] on span "Transport Order Booking" at bounding box center [94, 101] width 88 height 9
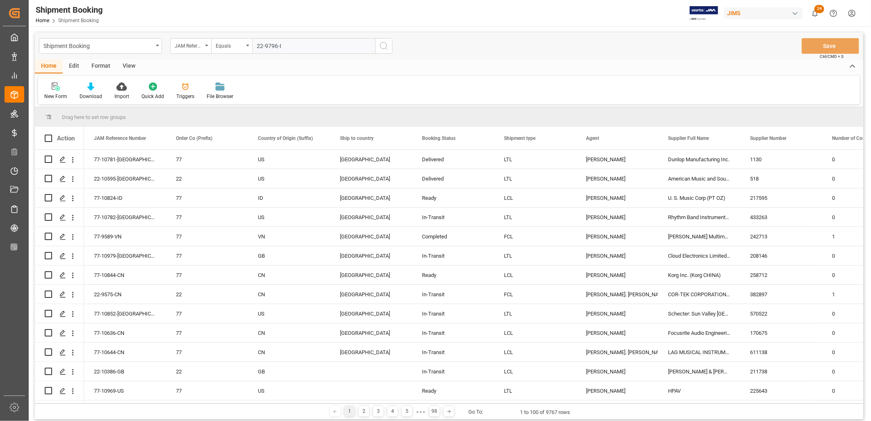
type input "22-9796-ID"
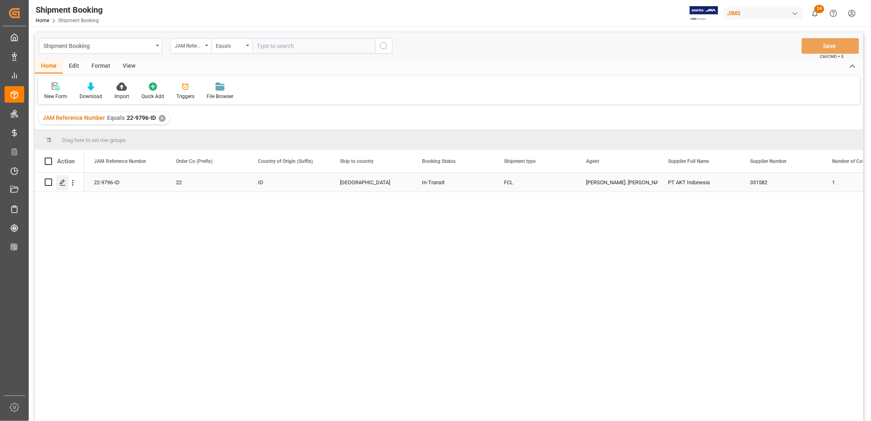
click at [62, 183] on polygon "Press SPACE to select this row." at bounding box center [62, 182] width 4 height 4
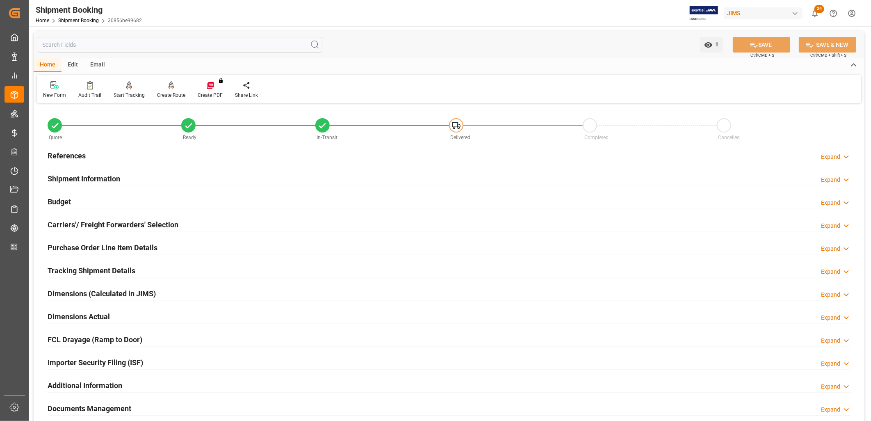
scroll to position [91, 0]
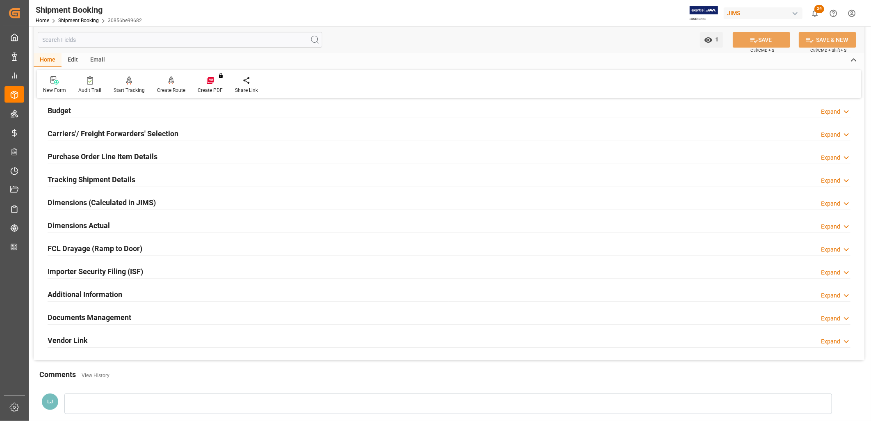
click at [105, 317] on h2 "Documents Management" at bounding box center [90, 317] width 84 height 11
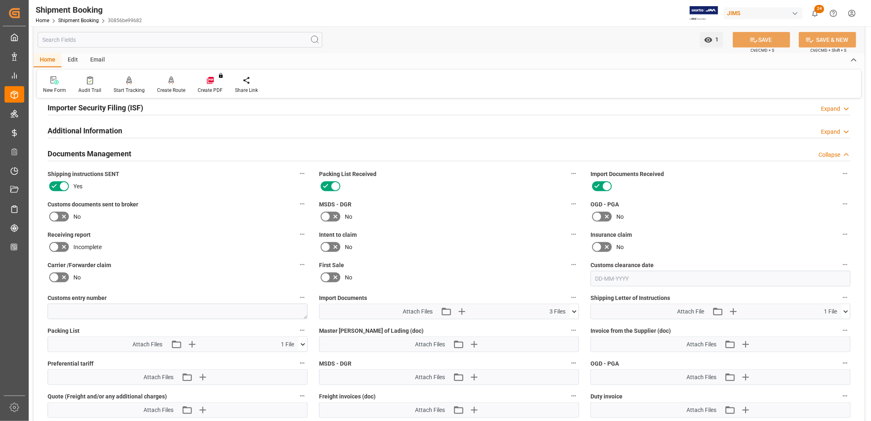
scroll to position [273, 0]
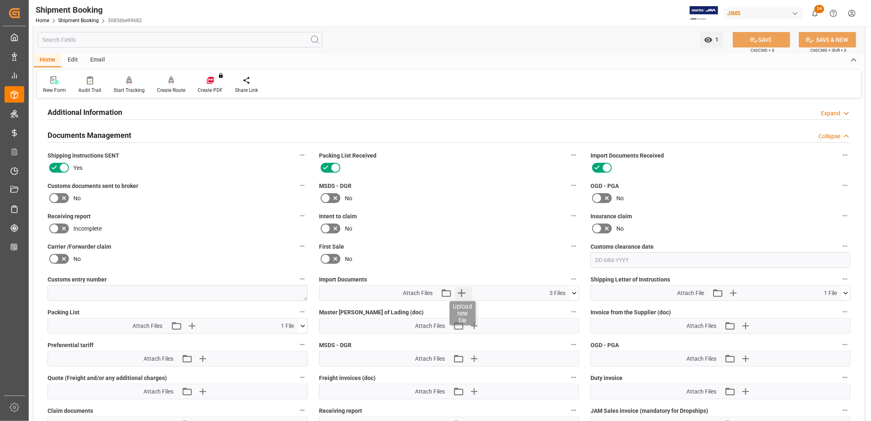
click at [462, 289] on icon "button" at bounding box center [461, 292] width 13 height 13
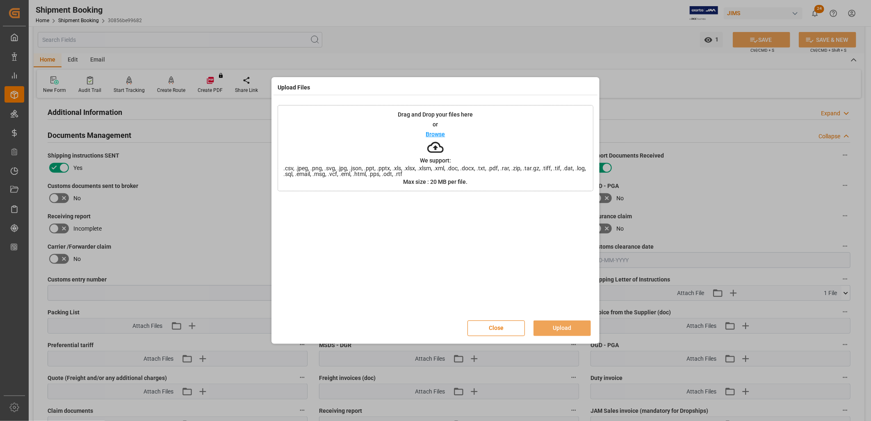
click at [431, 134] on p "Browse" at bounding box center [435, 134] width 19 height 6
click at [559, 327] on button "Upload" at bounding box center [561, 328] width 57 height 16
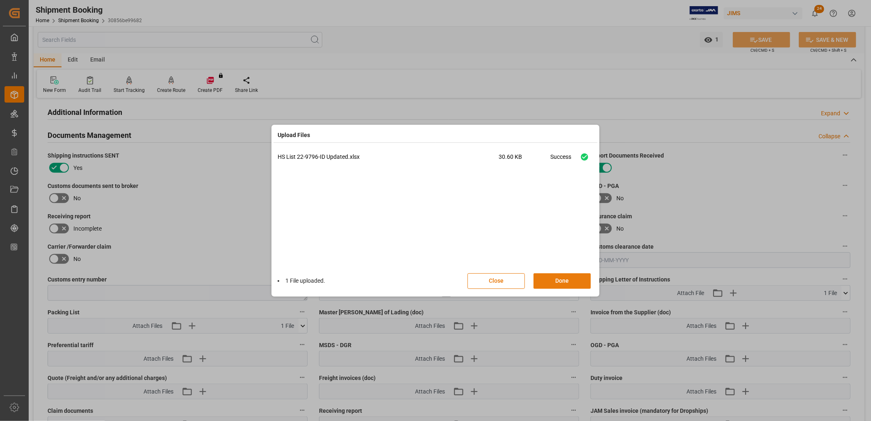
click at [575, 283] on button "Done" at bounding box center [561, 281] width 57 height 16
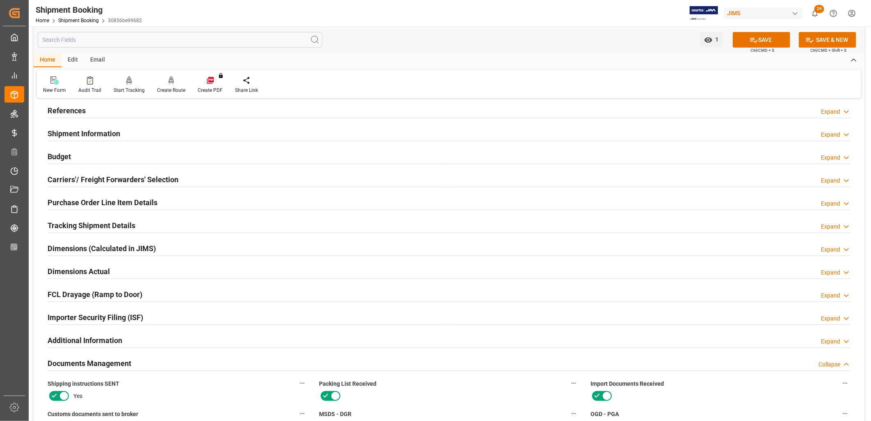
scroll to position [46, 0]
click at [91, 176] on h2 "Carriers'/ Freight Forwarders' Selection" at bounding box center [113, 178] width 131 height 11
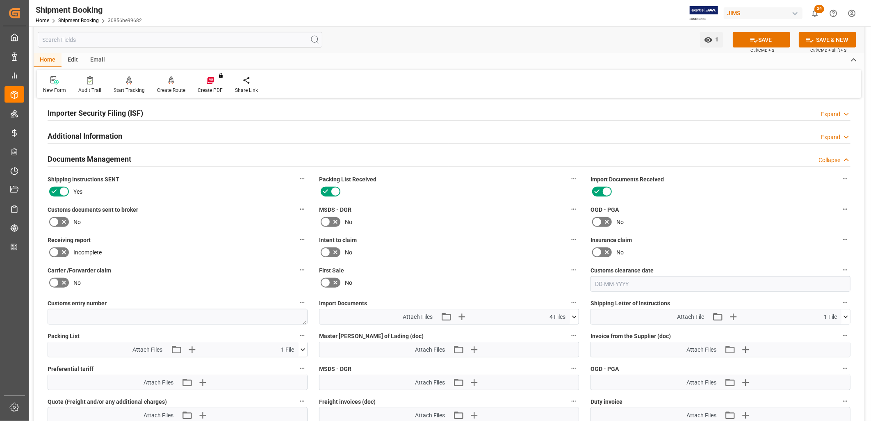
scroll to position [456, 0]
click at [574, 314] on icon at bounding box center [574, 315] width 5 height 2
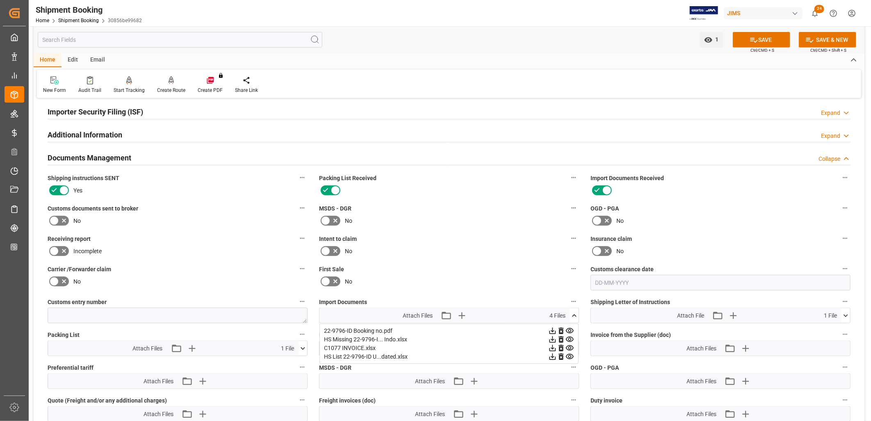
click at [515, 247] on div "No" at bounding box center [449, 250] width 260 height 13
click at [575, 312] on icon at bounding box center [574, 315] width 9 height 9
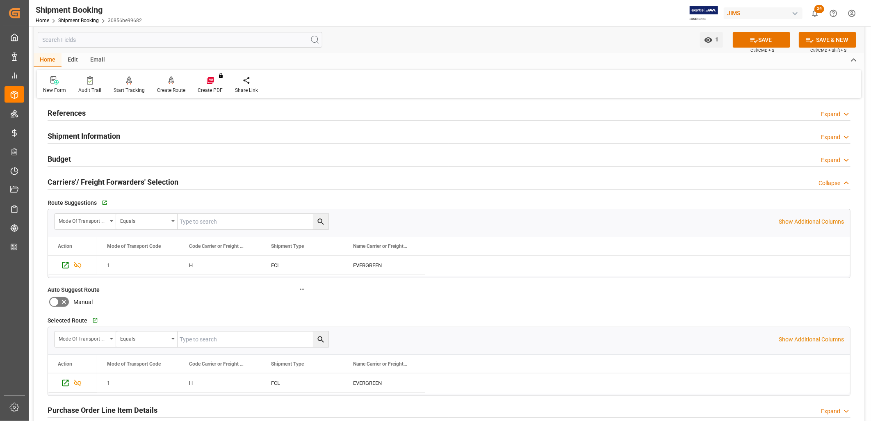
scroll to position [0, 0]
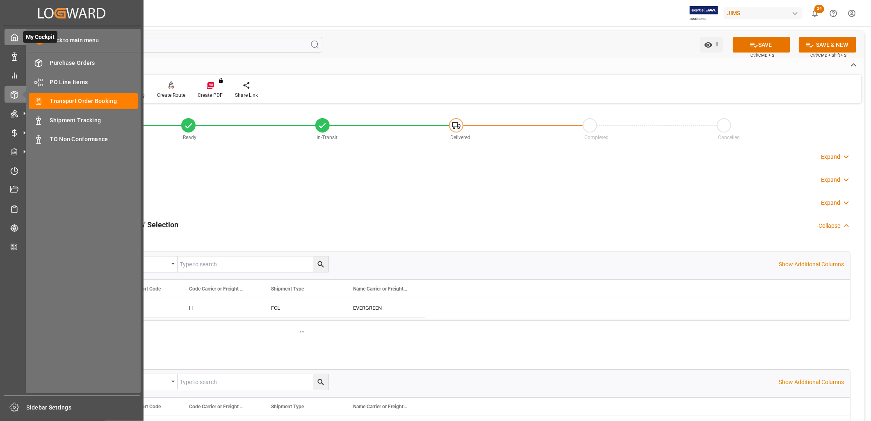
click at [14, 40] on polyline at bounding box center [15, 38] width 2 height 3
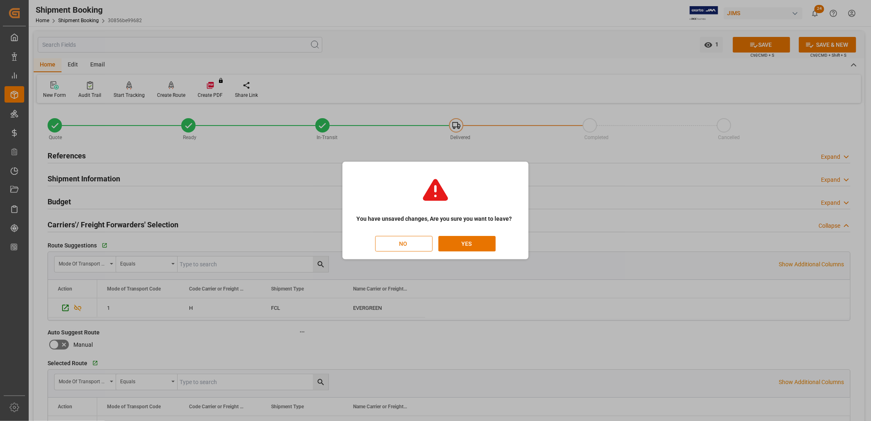
click at [392, 240] on button "NO" at bounding box center [403, 244] width 57 height 16
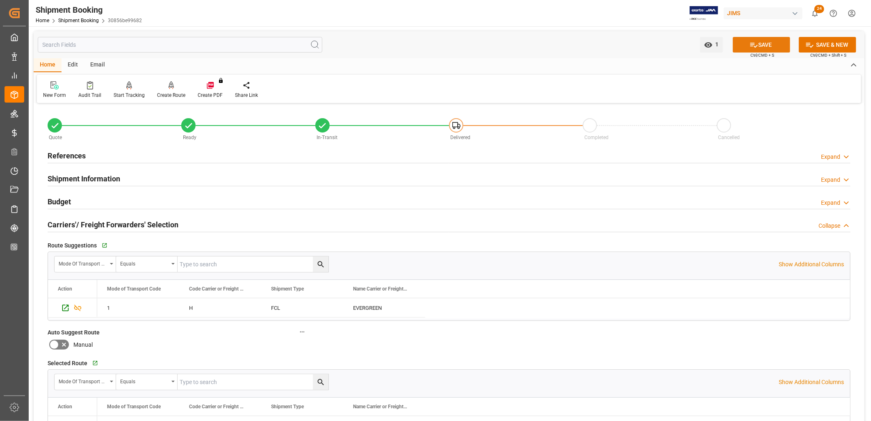
click at [768, 46] on button "SAVE" at bounding box center [761, 45] width 57 height 16
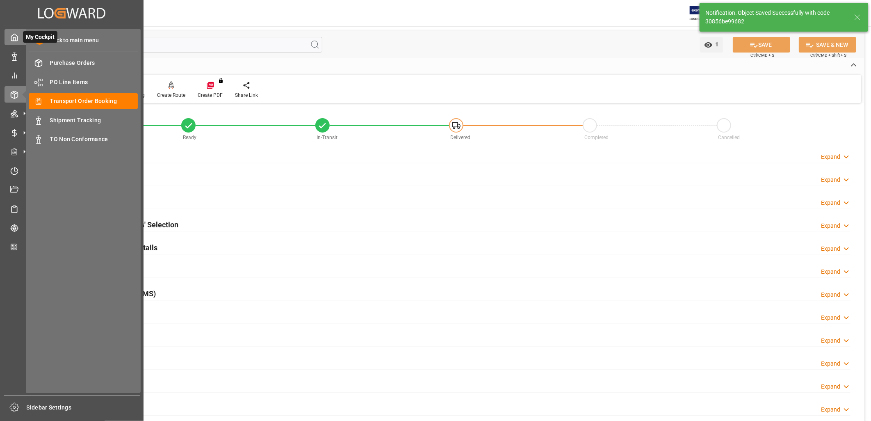
click at [11, 38] on icon at bounding box center [14, 37] width 6 height 7
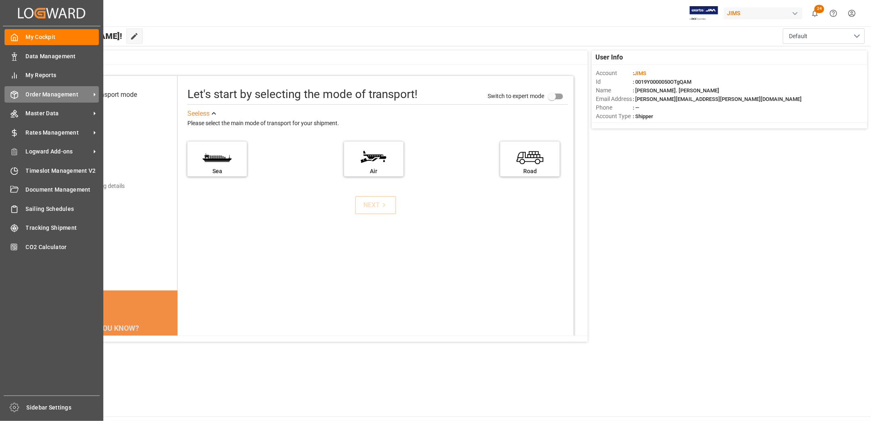
click at [40, 91] on span "Order Management" at bounding box center [58, 94] width 65 height 9
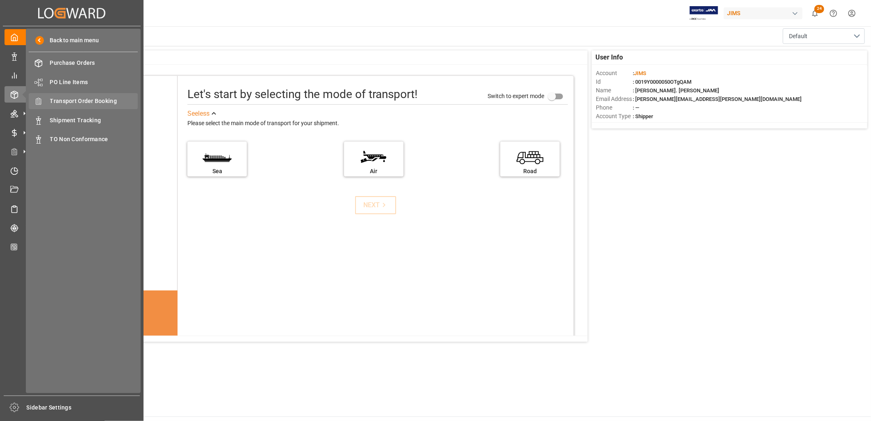
click at [79, 97] on span "Transport Order Booking" at bounding box center [94, 101] width 88 height 9
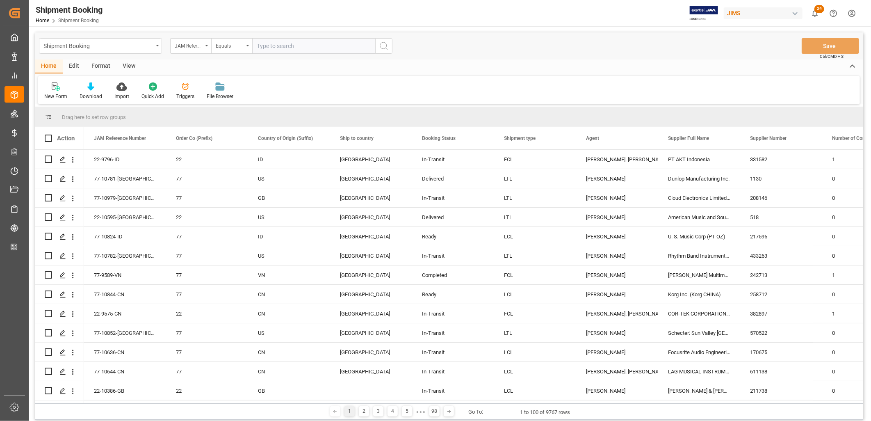
click at [258, 46] on input "text" at bounding box center [313, 46] width 123 height 16
type input "22-6137-CN"
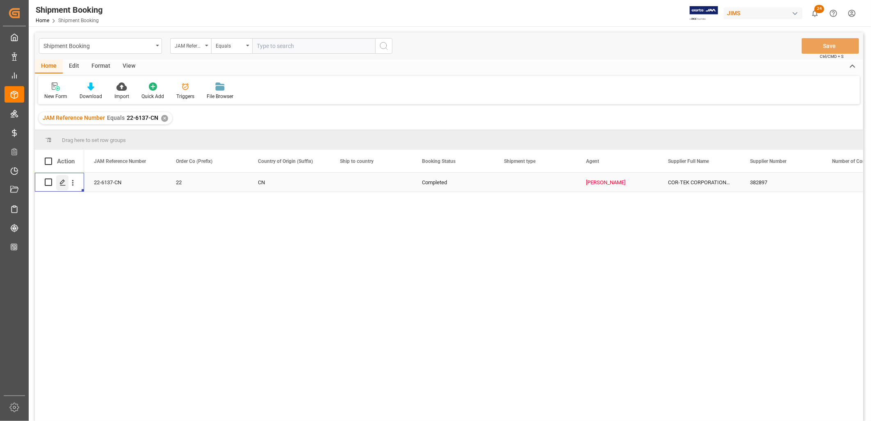
click at [64, 185] on line "Press SPACE to select this row." at bounding box center [62, 185] width 5 height 0
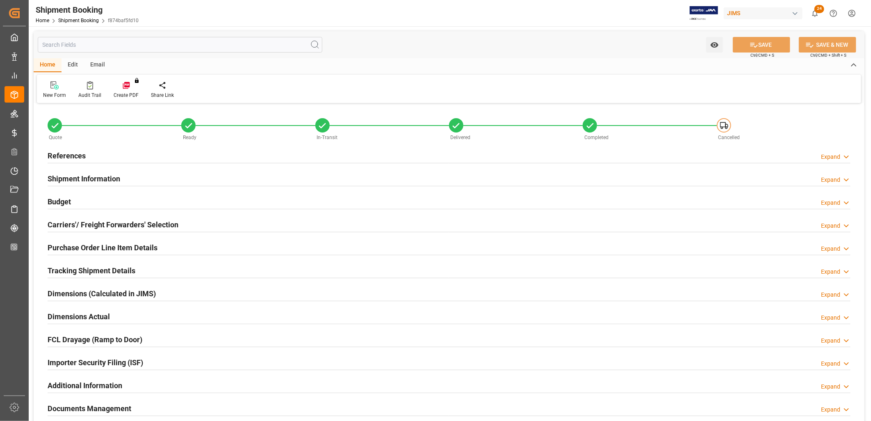
type input "[DATE] 20:00"
type input "[DATE]"
click at [71, 154] on h2 "References" at bounding box center [67, 155] width 38 height 11
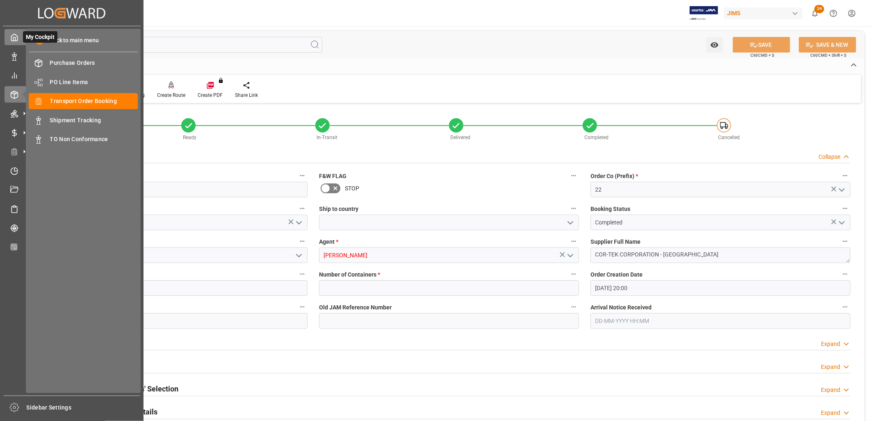
click at [14, 40] on icon at bounding box center [14, 37] width 6 height 7
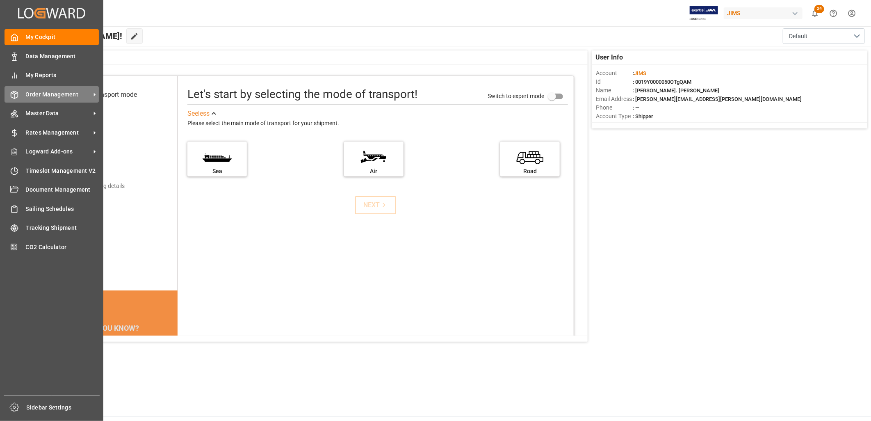
click at [59, 93] on span "Order Management" at bounding box center [58, 94] width 65 height 9
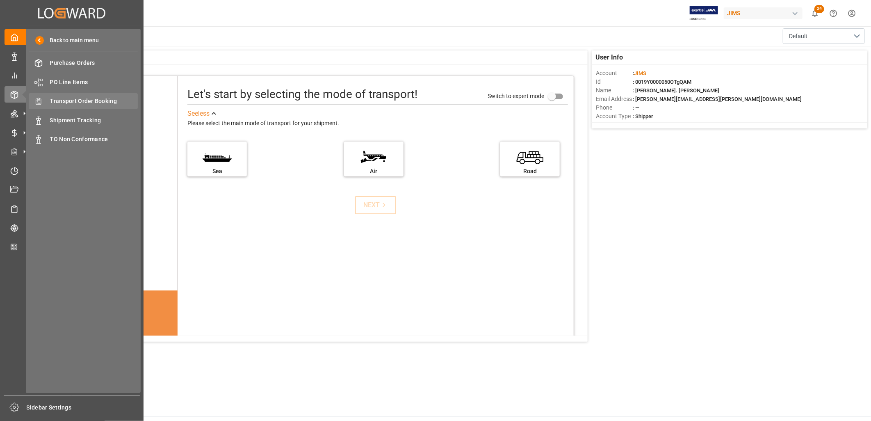
click at [78, 101] on span "Transport Order Booking" at bounding box center [94, 101] width 88 height 9
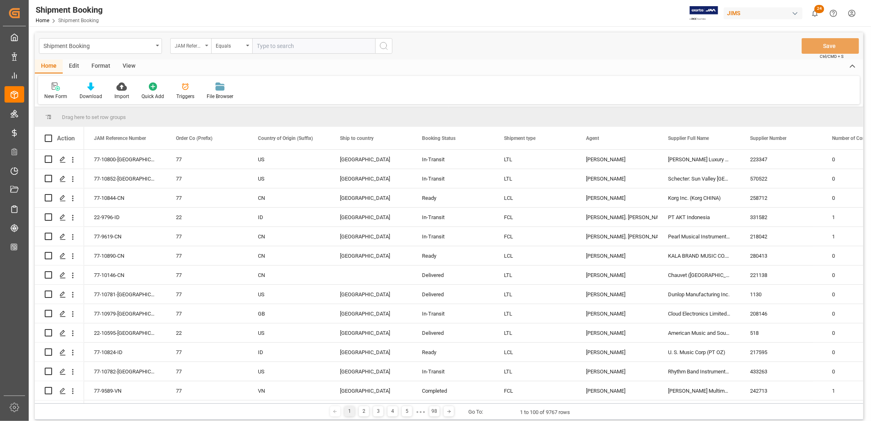
click at [206, 43] on div "JAM Reference Number" at bounding box center [190, 46] width 41 height 16
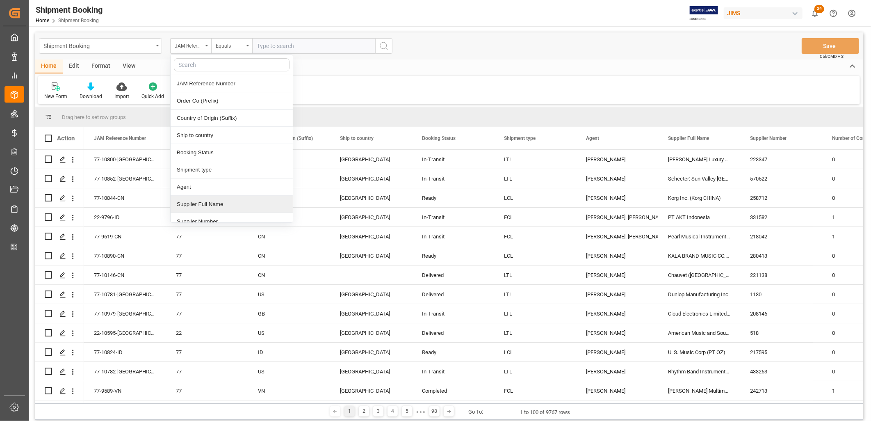
click at [210, 202] on div "Supplier Full Name" at bounding box center [232, 204] width 122 height 17
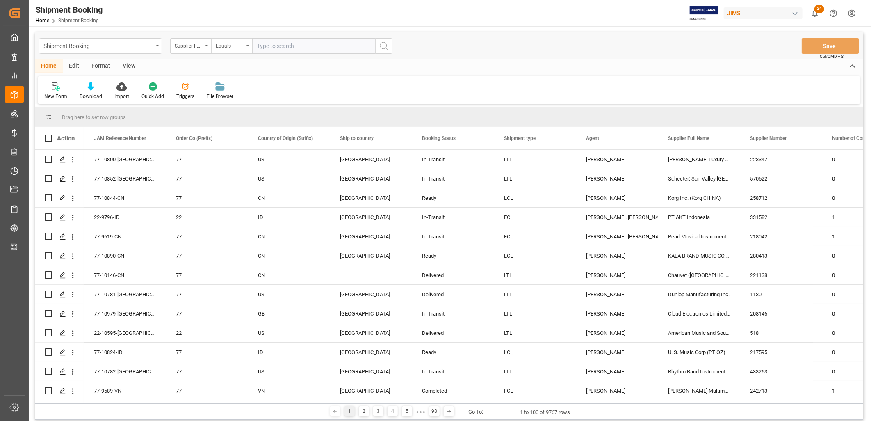
click at [246, 44] on div "Equals" at bounding box center [231, 46] width 41 height 16
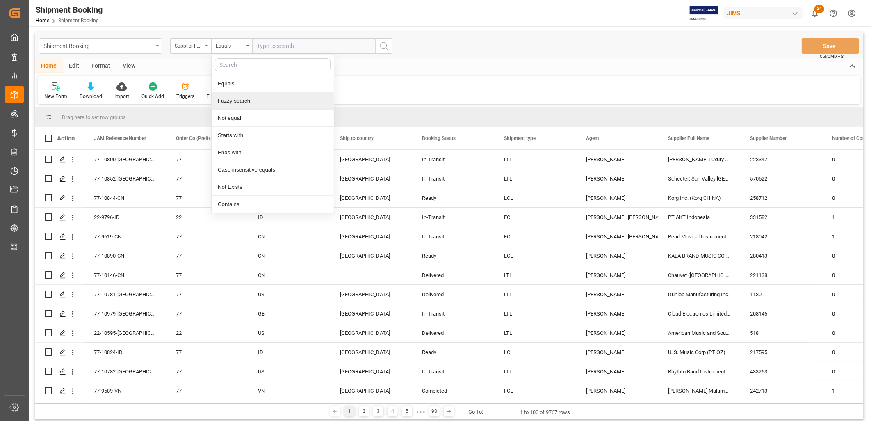
click at [239, 97] on div "Fuzzy search" at bounding box center [273, 100] width 122 height 17
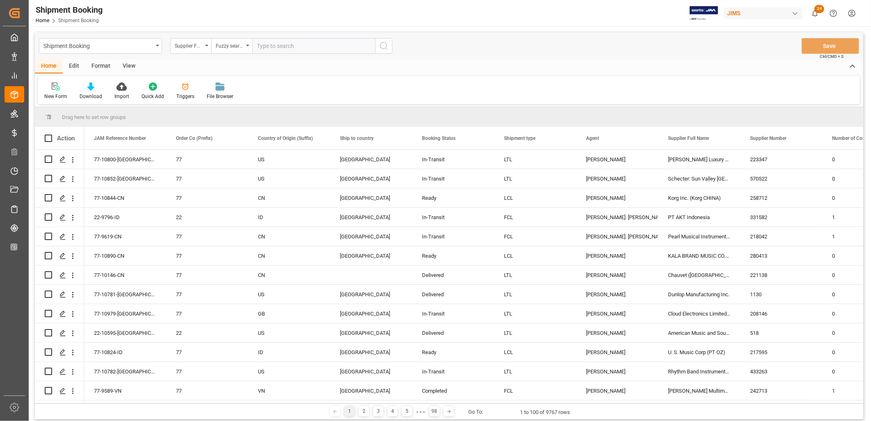
click at [267, 47] on input "text" at bounding box center [313, 46] width 123 height 16
type input "Cortek"
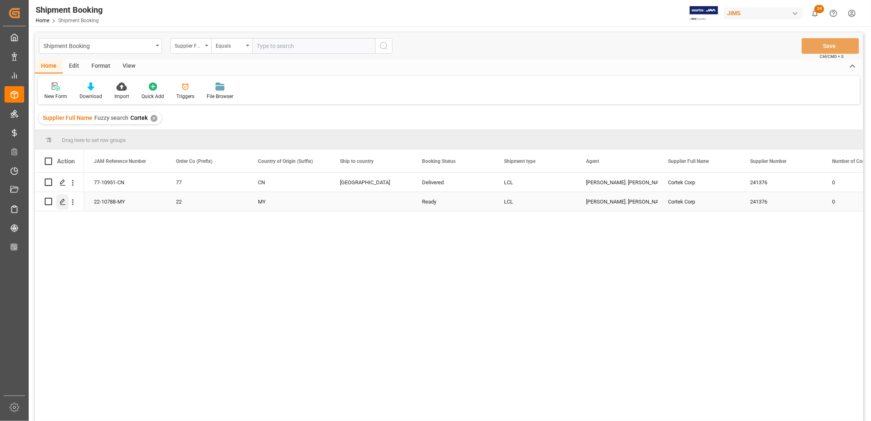
click at [64, 203] on icon "Press SPACE to select this row." at bounding box center [62, 201] width 7 height 7
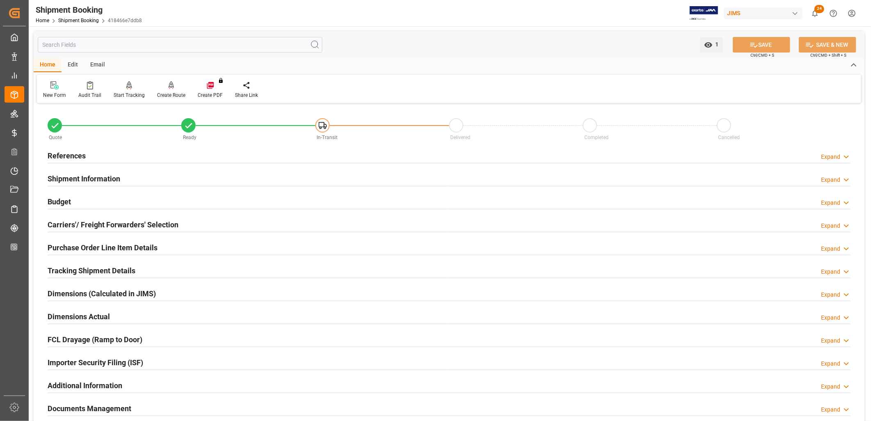
type input "[DATE]"
click at [75, 154] on h2 "References" at bounding box center [67, 155] width 38 height 11
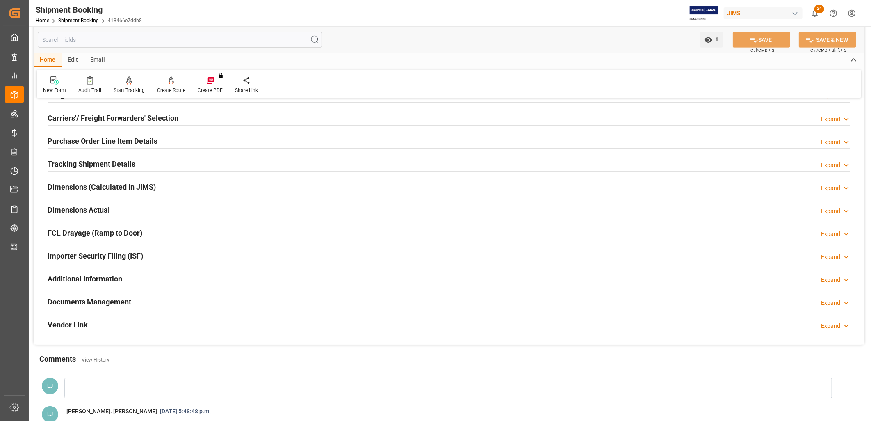
scroll to position [273, 0]
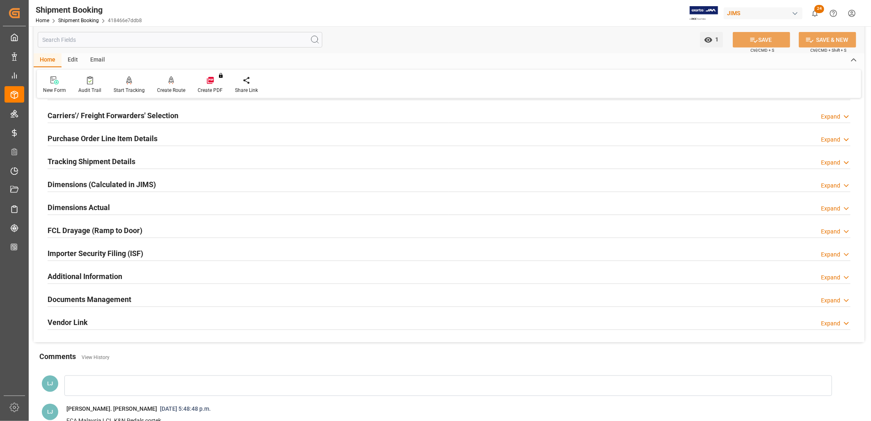
click at [103, 298] on h2 "Documents Management" at bounding box center [90, 299] width 84 height 11
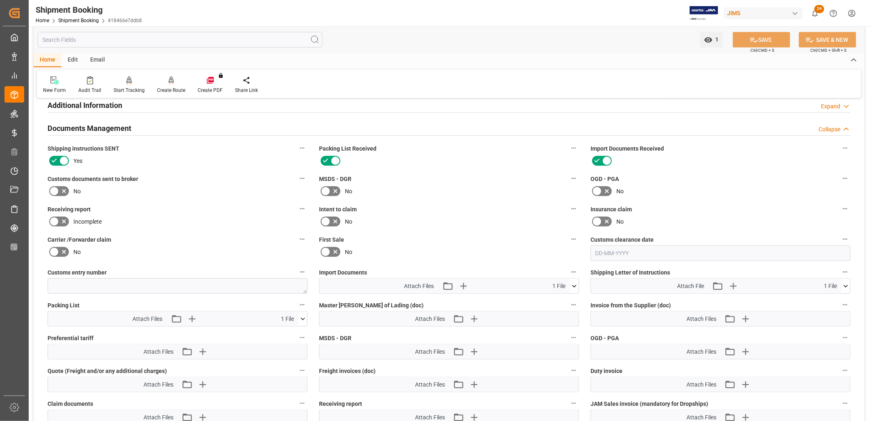
scroll to position [443, 0]
click at [843, 285] on icon at bounding box center [845, 287] width 9 height 9
click at [302, 317] on icon at bounding box center [303, 320] width 9 height 9
click at [299, 333] on icon at bounding box center [298, 335] width 8 height 5
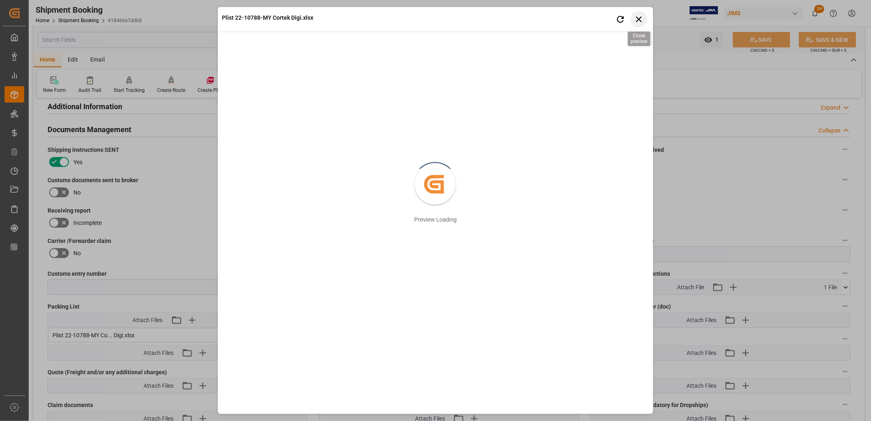
click at [640, 17] on icon "button" at bounding box center [639, 19] width 10 height 10
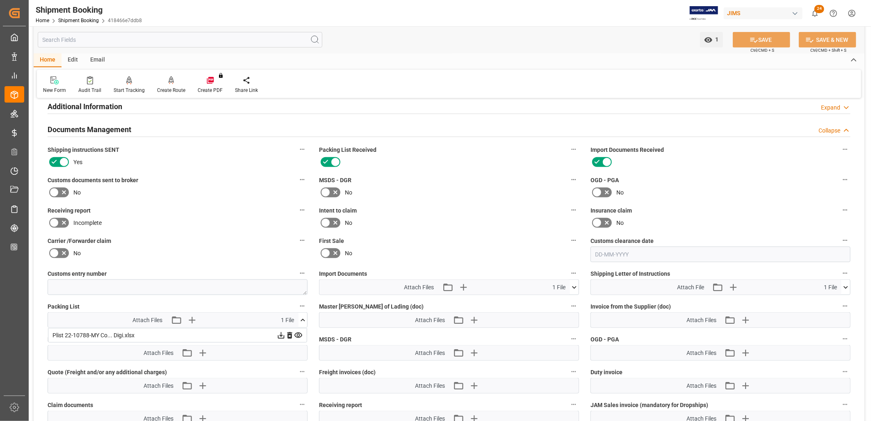
click at [280, 333] on icon at bounding box center [281, 335] width 7 height 7
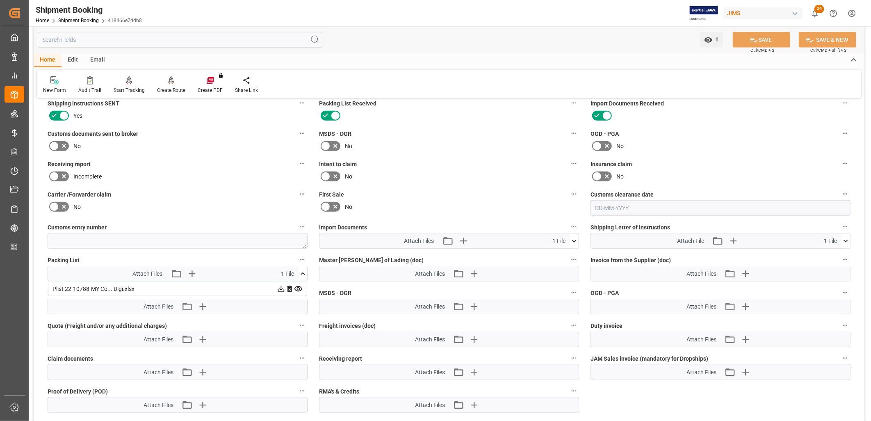
scroll to position [488, 0]
click at [303, 273] on icon at bounding box center [303, 274] width 5 height 2
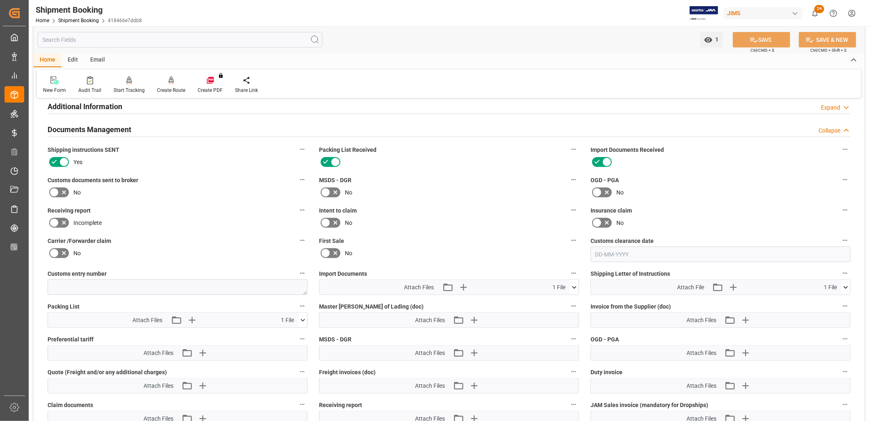
scroll to position [397, 0]
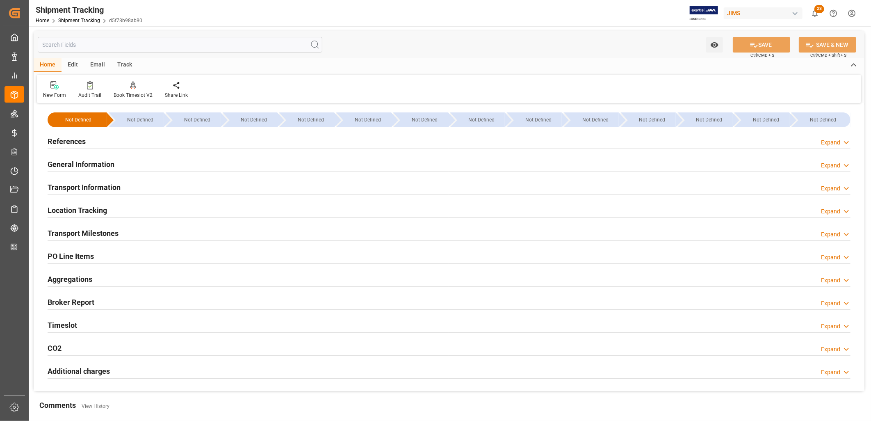
type input "[DATE]"
click at [70, 139] on h2 "References" at bounding box center [67, 141] width 38 height 11
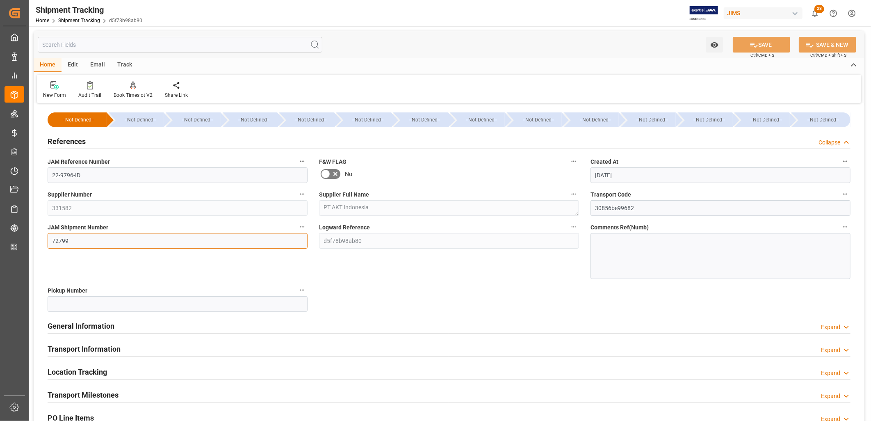
click at [70, 240] on input "72799" at bounding box center [178, 241] width 260 height 16
drag, startPoint x: 70, startPoint y: 240, endPoint x: 50, endPoint y: 239, distance: 20.6
click at [50, 239] on input "72799" at bounding box center [178, 241] width 260 height 16
type input "72943"
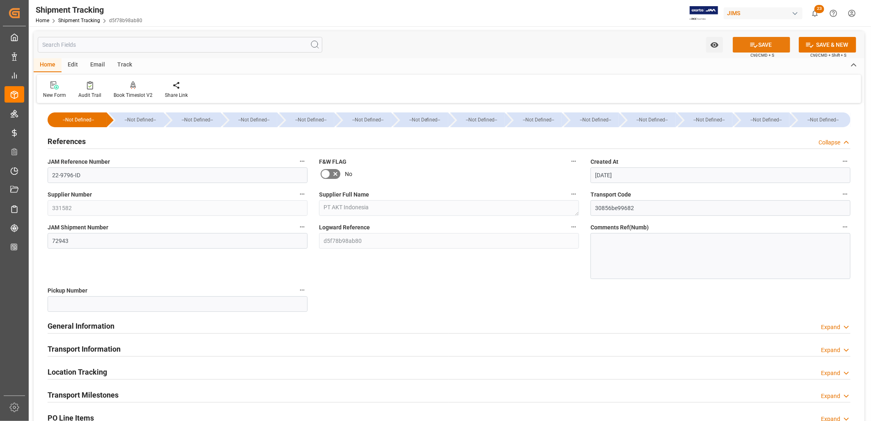
click at [759, 43] on button "SAVE" at bounding box center [761, 45] width 57 height 16
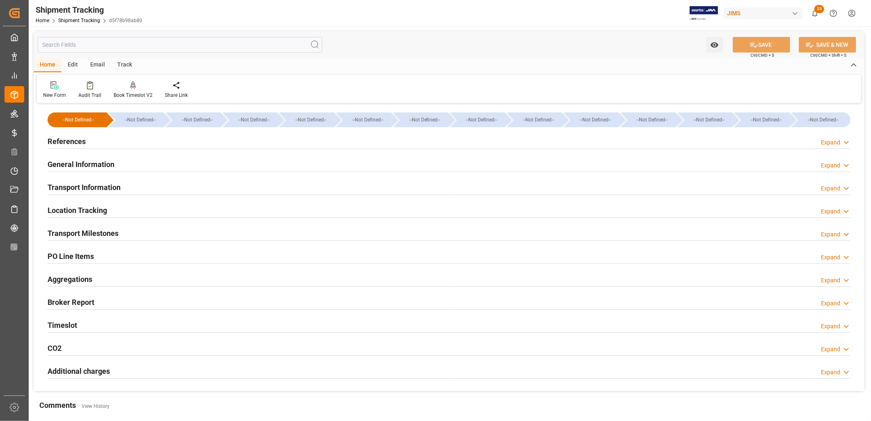
click at [83, 230] on h2 "Transport Milestones" at bounding box center [83, 233] width 71 height 11
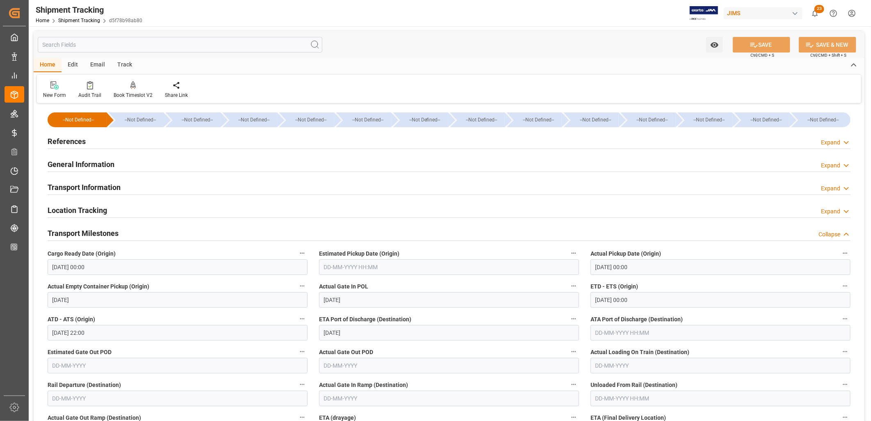
click at [93, 186] on h2 "Transport Information" at bounding box center [84, 187] width 73 height 11
